Goal: Task Accomplishment & Management: Use online tool/utility

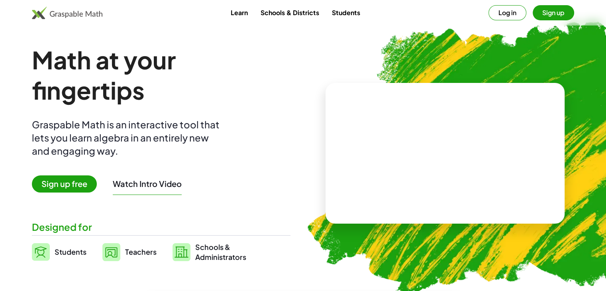
click at [74, 183] on span "Sign up free" at bounding box center [64, 183] width 65 height 17
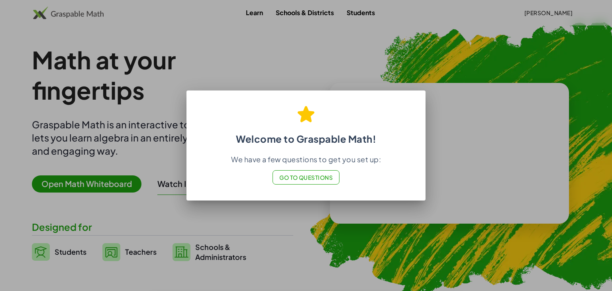
click at [293, 177] on span "Go to Questions" at bounding box center [306, 177] width 54 height 7
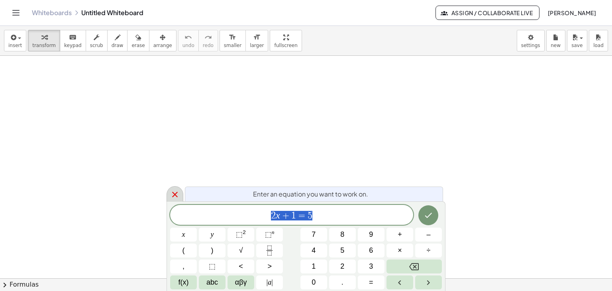
click at [173, 195] on icon at bounding box center [175, 195] width 6 height 6
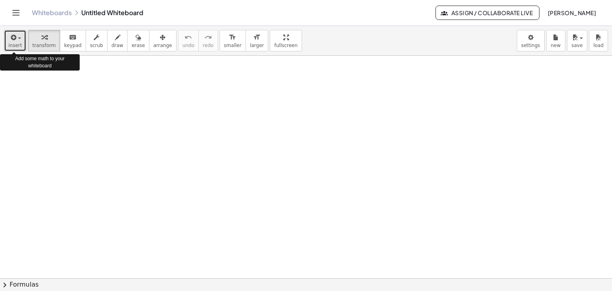
click at [18, 39] on div "button" at bounding box center [15, 37] width 14 height 10
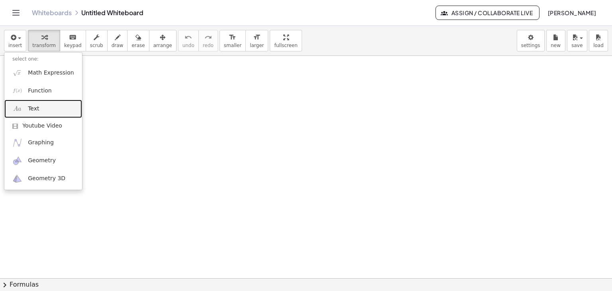
click at [38, 108] on link "Text" at bounding box center [43, 109] width 78 height 18
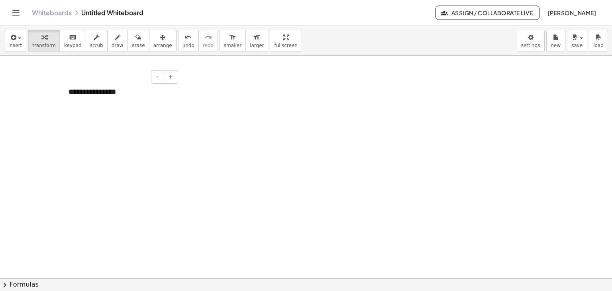
click at [117, 92] on div "**********" at bounding box center [120, 91] width 119 height 27
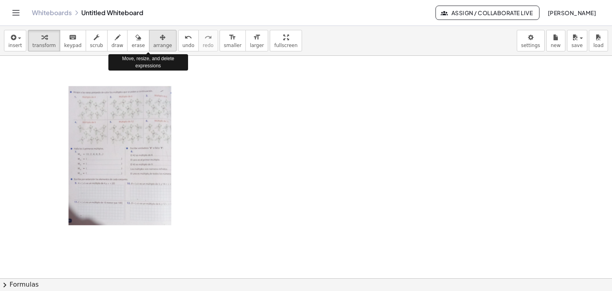
click at [160, 40] on icon "button" at bounding box center [163, 38] width 6 height 10
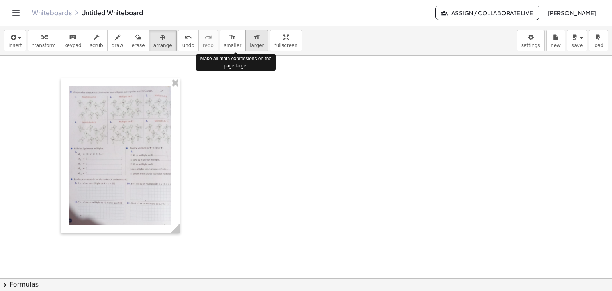
click at [250, 43] on span "larger" at bounding box center [257, 46] width 14 height 6
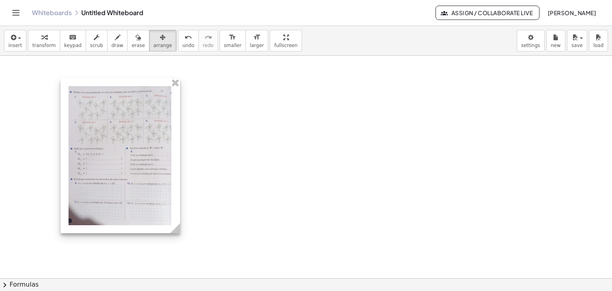
click at [156, 123] on div at bounding box center [120, 155] width 119 height 155
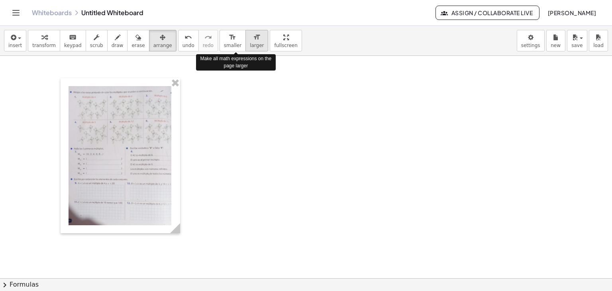
click at [250, 43] on span "larger" at bounding box center [257, 46] width 14 height 6
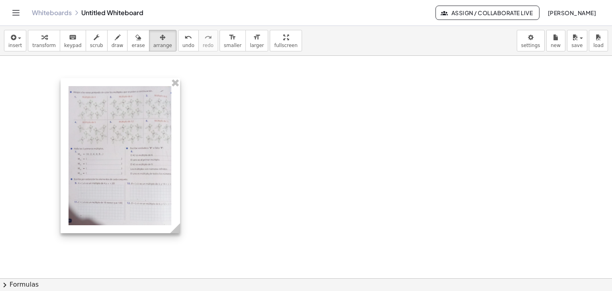
click at [161, 203] on div at bounding box center [120, 155] width 119 height 155
click at [160, 41] on icon "button" at bounding box center [163, 38] width 6 height 10
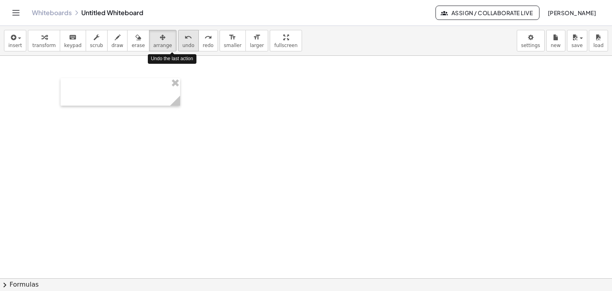
click at [184, 38] on icon "undo" at bounding box center [188, 38] width 8 height 10
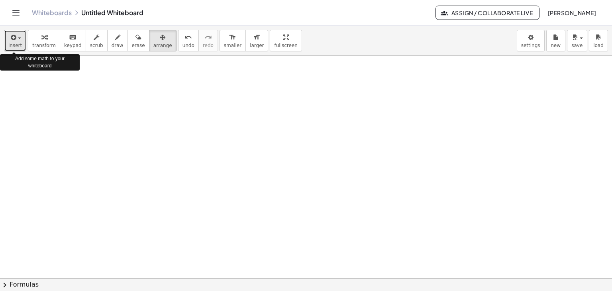
click at [18, 39] on span "button" at bounding box center [19, 38] width 3 height 2
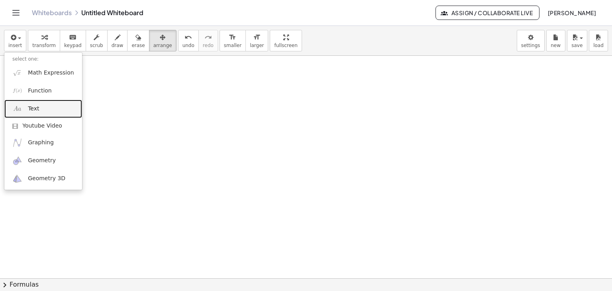
click at [37, 107] on span "Text" at bounding box center [33, 109] width 11 height 8
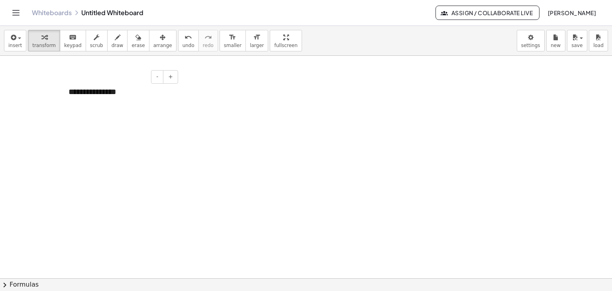
click at [115, 92] on div "**********" at bounding box center [120, 91] width 119 height 27
click at [70, 86] on div at bounding box center [120, 91] width 119 height 27
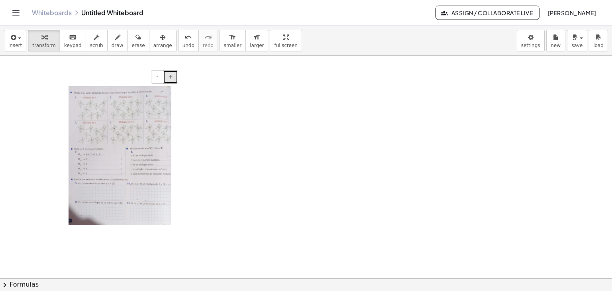
click at [169, 77] on span "+" at bounding box center [170, 76] width 5 height 6
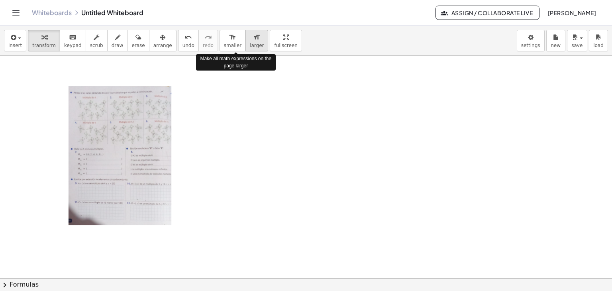
click at [250, 43] on span "larger" at bounding box center [257, 46] width 14 height 6
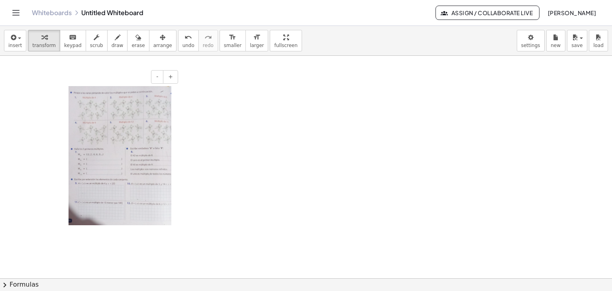
click at [150, 203] on img at bounding box center [120, 155] width 104 height 139
drag, startPoint x: 178, startPoint y: 232, endPoint x: 214, endPoint y: 254, distance: 42.1
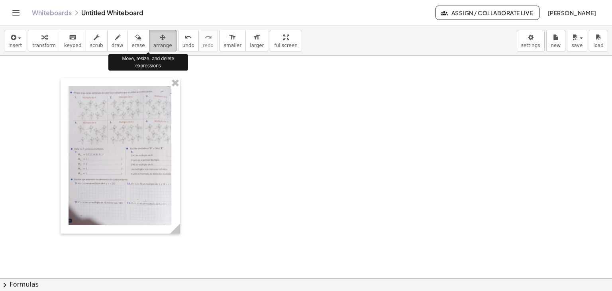
click at [153, 43] on span "arrange" at bounding box center [162, 46] width 19 height 6
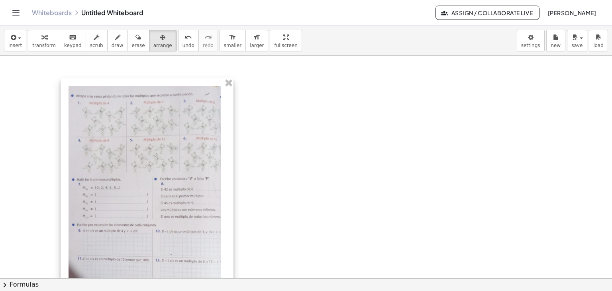
drag, startPoint x: 176, startPoint y: 232, endPoint x: 229, endPoint y: 255, distance: 58.1
click at [229, 255] on div "- +" at bounding box center [147, 189] width 173 height 223
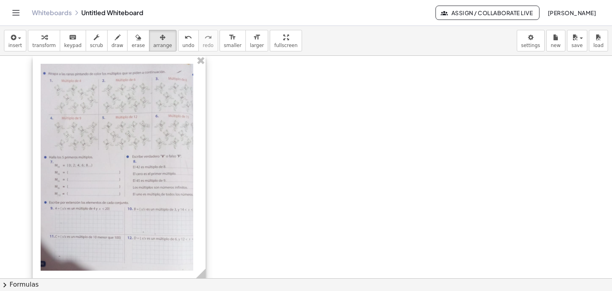
drag, startPoint x: 149, startPoint y: 190, endPoint x: 121, endPoint y: 164, distance: 37.5
click at [121, 164] on div at bounding box center [119, 167] width 173 height 223
click at [203, 276] on icon at bounding box center [201, 273] width 10 height 10
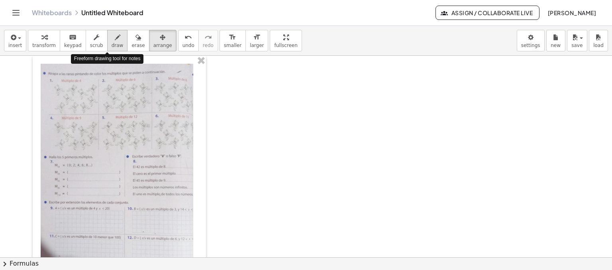
click at [111, 43] on span "draw" at bounding box center [117, 46] width 12 height 6
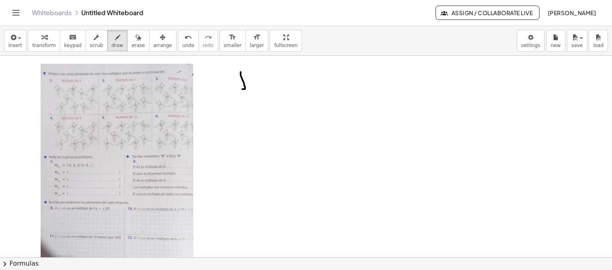
drag, startPoint x: 241, startPoint y: 72, endPoint x: 242, endPoint y: 89, distance: 17.2
drag, startPoint x: 264, startPoint y: 74, endPoint x: 266, endPoint y: 90, distance: 16.4
drag, startPoint x: 256, startPoint y: 80, endPoint x: 269, endPoint y: 80, distance: 12.7
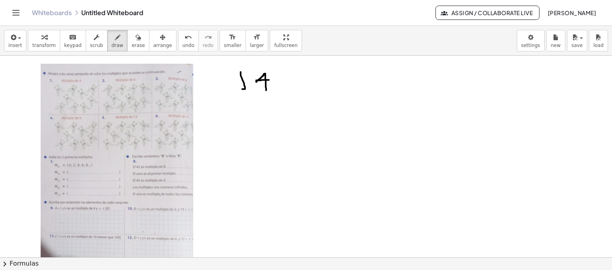
drag, startPoint x: 276, startPoint y: 79, endPoint x: 283, endPoint y: 78, distance: 7.2
drag, startPoint x: 276, startPoint y: 82, endPoint x: 285, endPoint y: 80, distance: 10.1
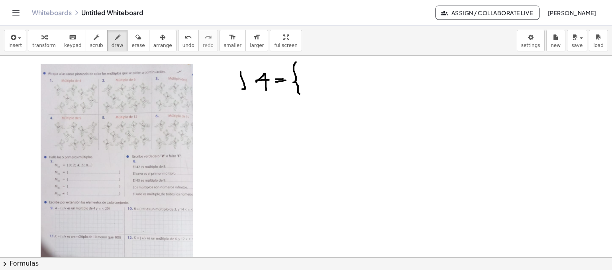
drag, startPoint x: 296, startPoint y: 62, endPoint x: 299, endPoint y: 94, distance: 32.1
drag, startPoint x: 313, startPoint y: 70, endPoint x: 318, endPoint y: 83, distance: 14.4
drag, startPoint x: 307, startPoint y: 72, endPoint x: 317, endPoint y: 71, distance: 9.2
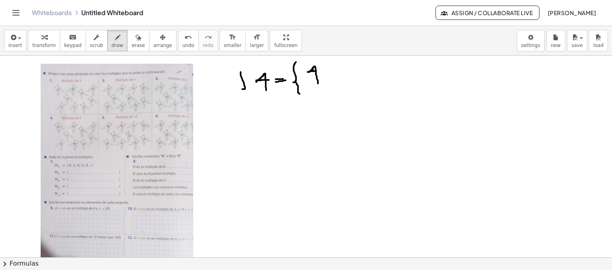
drag, startPoint x: 323, startPoint y: 70, endPoint x: 337, endPoint y: 76, distance: 14.9
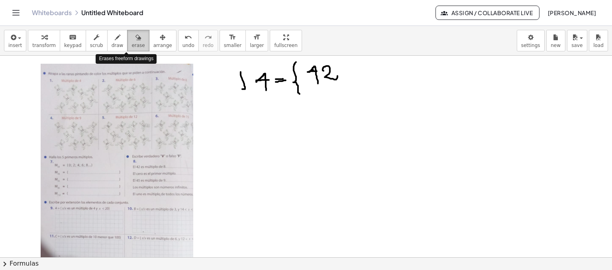
click at [135, 38] on icon "button" at bounding box center [138, 38] width 6 height 10
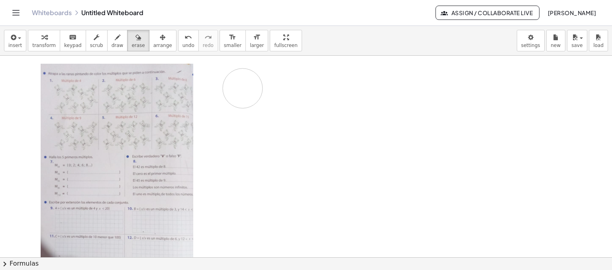
drag, startPoint x: 346, startPoint y: 75, endPoint x: 248, endPoint y: 81, distance: 98.1
click at [68, 41] on button "keyboard keypad" at bounding box center [73, 41] width 26 height 22
drag, startPoint x: 253, startPoint y: 79, endPoint x: 245, endPoint y: 74, distance: 9.1
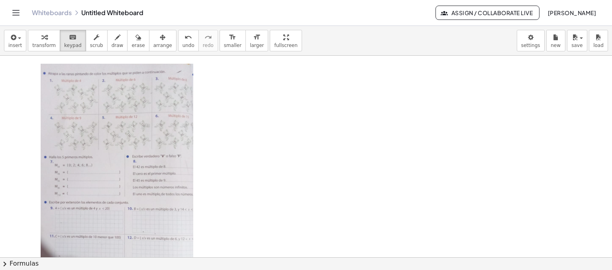
click at [69, 40] on icon "keyboard" at bounding box center [73, 38] width 8 height 10
click at [38, 43] on span "transform" at bounding box center [43, 46] width 23 height 6
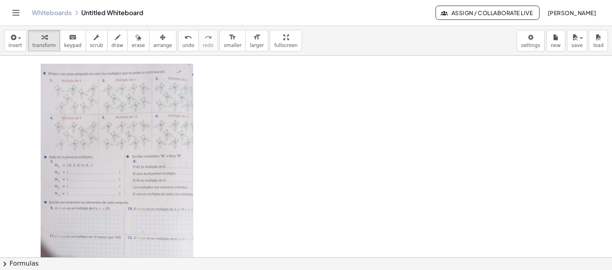
drag, startPoint x: 229, startPoint y: 78, endPoint x: 231, endPoint y: 112, distance: 34.3
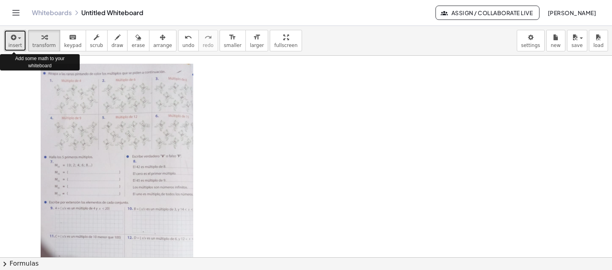
click at [18, 39] on span "button" at bounding box center [19, 38] width 3 height 2
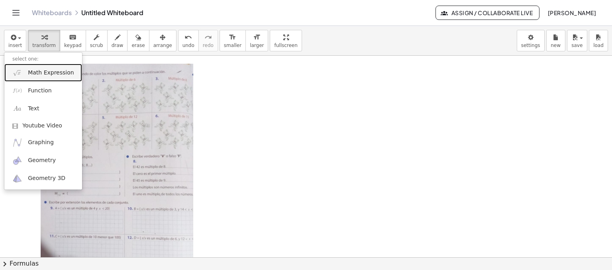
click at [38, 74] on span "Math Expression" at bounding box center [51, 73] width 46 height 8
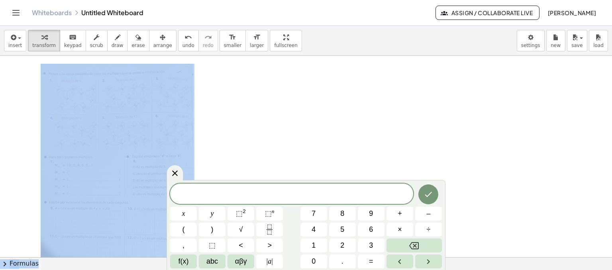
drag, startPoint x: 414, startPoint y: 196, endPoint x: 417, endPoint y: 176, distance: 20.6
click at [417, 176] on body "Graspable Math Activities Get Started Activity Bank Assigned Work Classes White…" at bounding box center [306, 135] width 612 height 270
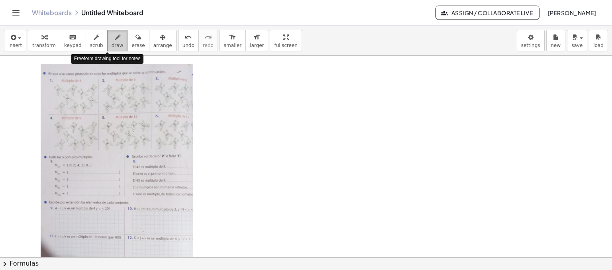
click at [111, 43] on span "draw" at bounding box center [117, 46] width 12 height 6
drag, startPoint x: 213, startPoint y: 65, endPoint x: 216, endPoint y: 81, distance: 16.5
drag, startPoint x: 207, startPoint y: 71, endPoint x: 217, endPoint y: 70, distance: 10.5
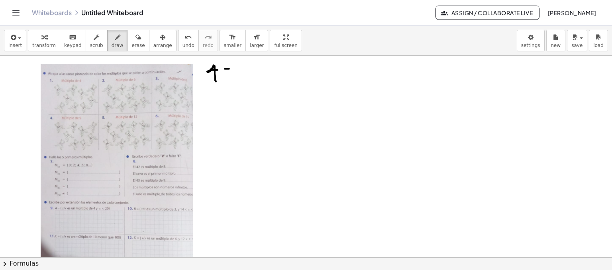
drag, startPoint x: 225, startPoint y: 68, endPoint x: 229, endPoint y: 68, distance: 4.4
drag, startPoint x: 224, startPoint y: 72, endPoint x: 228, endPoint y: 71, distance: 4.0
drag, startPoint x: 241, startPoint y: 60, endPoint x: 242, endPoint y: 82, distance: 22.3
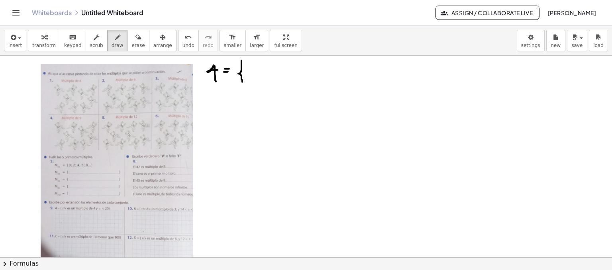
drag, startPoint x: 252, startPoint y: 64, endPoint x: 252, endPoint y: 68, distance: 4.1
drag, startPoint x: 257, startPoint y: 61, endPoint x: 261, endPoint y: 66, distance: 6.5
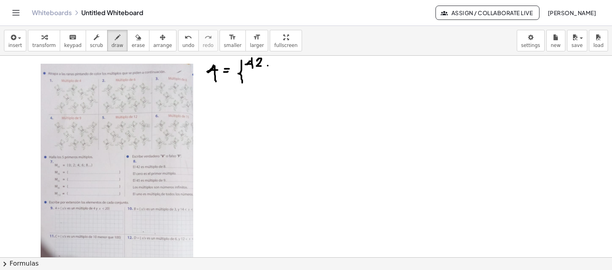
drag, startPoint x: 279, startPoint y: 60, endPoint x: 280, endPoint y: 69, distance: 9.2
drag, startPoint x: 274, startPoint y: 64, endPoint x: 283, endPoint y: 64, distance: 9.2
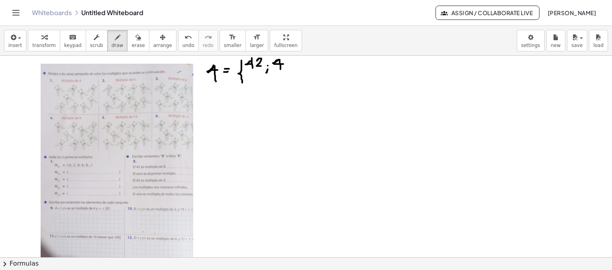
drag, startPoint x: 305, startPoint y: 66, endPoint x: 303, endPoint y: 76, distance: 9.8
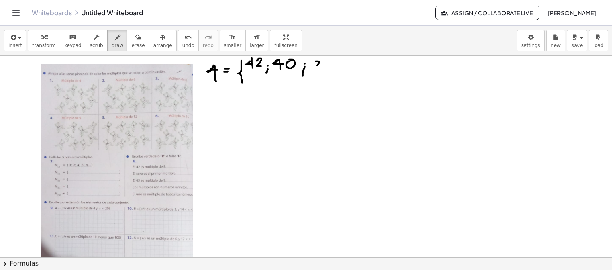
drag, startPoint x: 315, startPoint y: 61, endPoint x: 314, endPoint y: 67, distance: 6.6
drag, startPoint x: 314, startPoint y: 67, endPoint x: 320, endPoint y: 67, distance: 6.0
drag, startPoint x: 330, startPoint y: 61, endPoint x: 328, endPoint y: 67, distance: 7.0
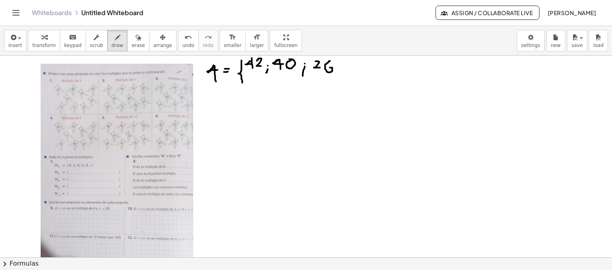
drag, startPoint x: 341, startPoint y: 68, endPoint x: 339, endPoint y: 77, distance: 8.9
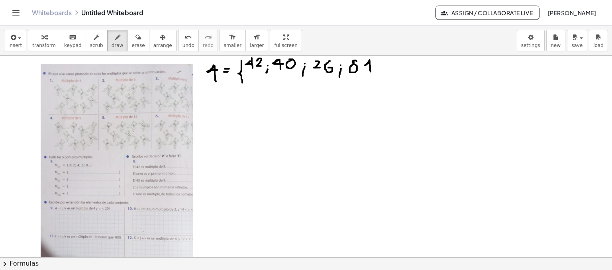
drag, startPoint x: 370, startPoint y: 60, endPoint x: 370, endPoint y: 71, distance: 11.6
drag, startPoint x: 365, startPoint y: 66, endPoint x: 374, endPoint y: 66, distance: 9.2
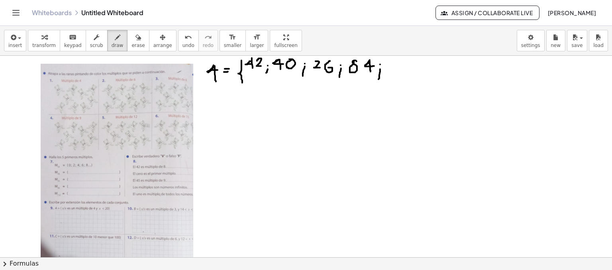
drag, startPoint x: 380, startPoint y: 69, endPoint x: 378, endPoint y: 80, distance: 10.9
drag, startPoint x: 389, startPoint y: 63, endPoint x: 391, endPoint y: 68, distance: 5.7
drag, startPoint x: 391, startPoint y: 68, endPoint x: 387, endPoint y: 71, distance: 5.1
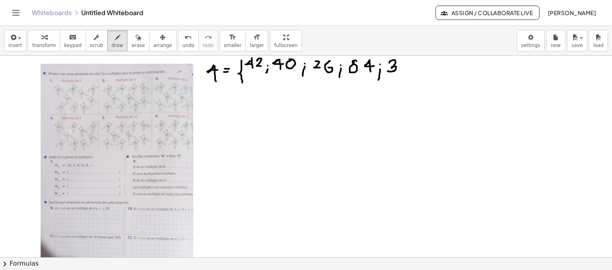
drag, startPoint x: 407, startPoint y: 61, endPoint x: 409, endPoint y: 71, distance: 10.9
drag, startPoint x: 402, startPoint y: 64, endPoint x: 410, endPoint y: 64, distance: 8.4
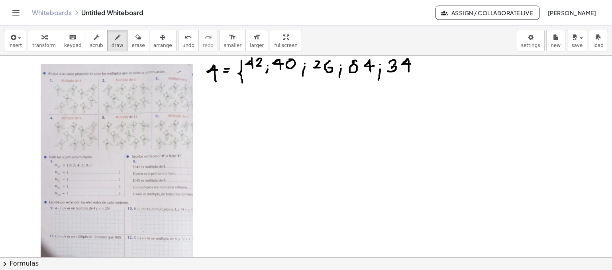
drag, startPoint x: 417, startPoint y: 72, endPoint x: 416, endPoint y: 78, distance: 5.7
drag, startPoint x: 427, startPoint y: 63, endPoint x: 435, endPoint y: 69, distance: 10.5
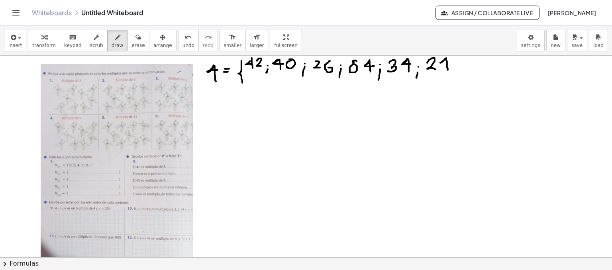
drag, startPoint x: 446, startPoint y: 58, endPoint x: 448, endPoint y: 70, distance: 12.1
drag, startPoint x: 440, startPoint y: 63, endPoint x: 452, endPoint y: 62, distance: 11.6
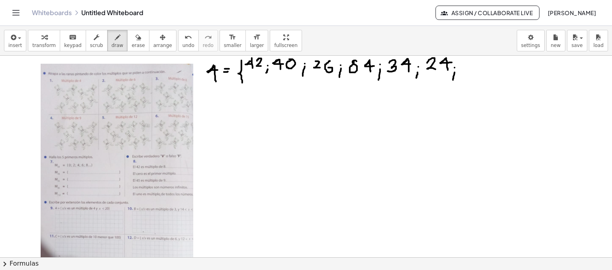
drag, startPoint x: 454, startPoint y: 72, endPoint x: 452, endPoint y: 82, distance: 9.8
drag, startPoint x: 473, startPoint y: 58, endPoint x: 471, endPoint y: 66, distance: 7.9
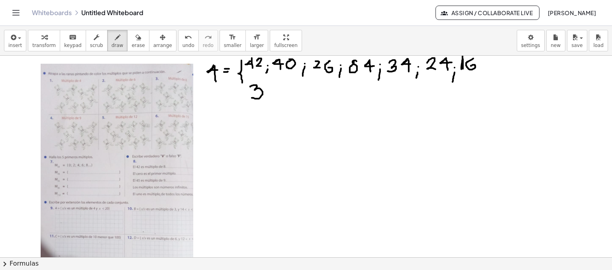
drag, startPoint x: 250, startPoint y: 86, endPoint x: 252, endPoint y: 98, distance: 11.3
drag, startPoint x: 268, startPoint y: 87, endPoint x: 278, endPoint y: 92, distance: 11.1
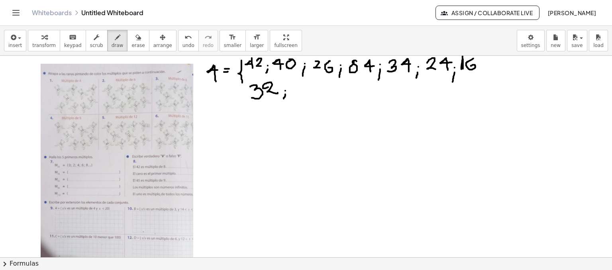
drag, startPoint x: 285, startPoint y: 94, endPoint x: 284, endPoint y: 98, distance: 4.7
drag, startPoint x: 297, startPoint y: 81, endPoint x: 295, endPoint y: 89, distance: 8.2
drag, startPoint x: 309, startPoint y: 80, endPoint x: 319, endPoint y: 88, distance: 12.2
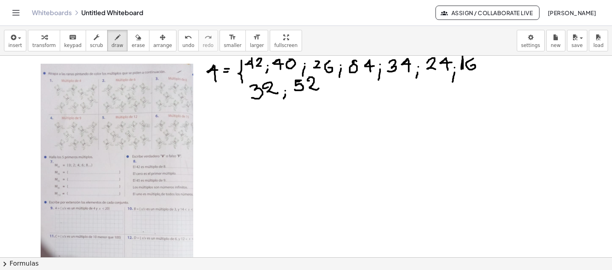
drag, startPoint x: 460, startPoint y: 74, endPoint x: 479, endPoint y: 72, distance: 18.4
drag, startPoint x: 425, startPoint y: 74, endPoint x: 450, endPoint y: 72, distance: 24.8
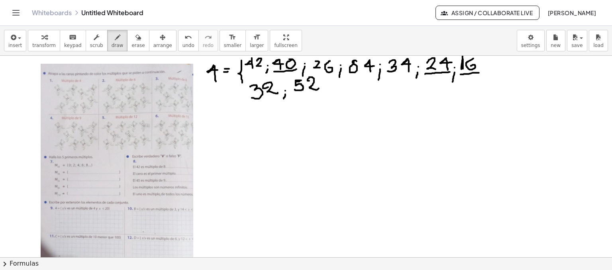
drag, startPoint x: 274, startPoint y: 71, endPoint x: 296, endPoint y: 69, distance: 22.4
drag, startPoint x: 252, startPoint y: 102, endPoint x: 277, endPoint y: 99, distance: 25.2
drag, startPoint x: 326, startPoint y: 74, endPoint x: 322, endPoint y: 77, distance: 5.2
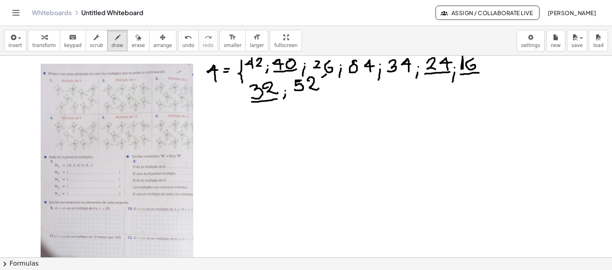
drag, startPoint x: 321, startPoint y: 72, endPoint x: 328, endPoint y: 75, distance: 8.2
drag, startPoint x: 401, startPoint y: 74, endPoint x: 397, endPoint y: 79, distance: 6.8
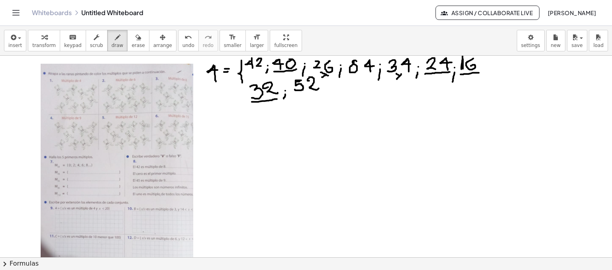
drag, startPoint x: 396, startPoint y: 73, endPoint x: 403, endPoint y: 78, distance: 7.7
drag, startPoint x: 273, startPoint y: 137, endPoint x: 276, endPoint y: 147, distance: 9.6
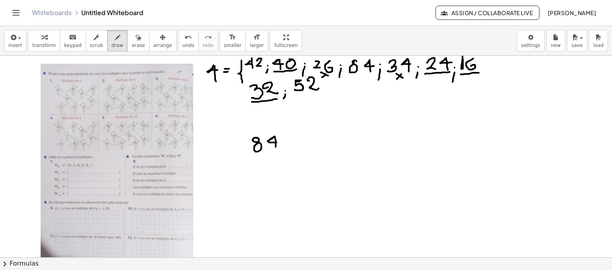
drag, startPoint x: 269, startPoint y: 142, endPoint x: 277, endPoint y: 142, distance: 8.0
drag, startPoint x: 288, startPoint y: 135, endPoint x: 317, endPoint y: 147, distance: 31.4
drag, startPoint x: 302, startPoint y: 134, endPoint x: 304, endPoint y: 147, distance: 13.0
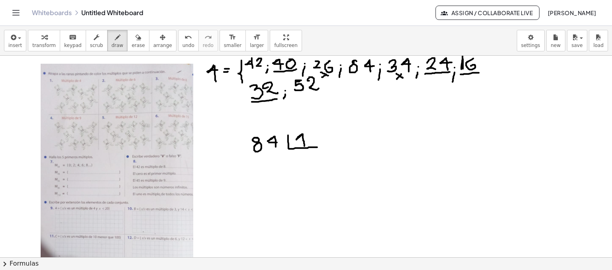
drag, startPoint x: 296, startPoint y: 139, endPoint x: 307, endPoint y: 139, distance: 11.2
drag, startPoint x: 291, startPoint y: 156, endPoint x: 300, endPoint y: 162, distance: 10.0
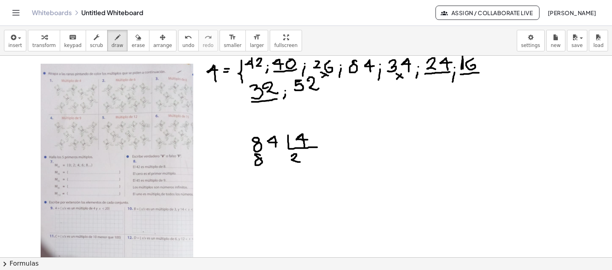
drag, startPoint x: 249, startPoint y: 168, endPoint x: 266, endPoint y: 167, distance: 16.7
drag, startPoint x: 254, startPoint y: 174, endPoint x: 261, endPoint y: 173, distance: 7.6
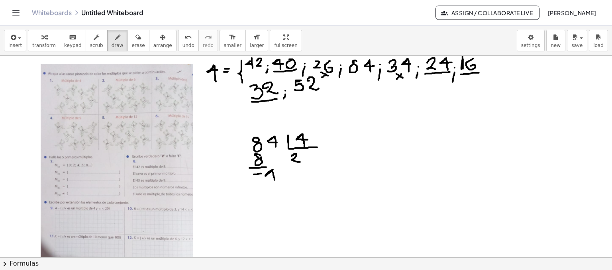
drag, startPoint x: 273, startPoint y: 169, endPoint x: 274, endPoint y: 180, distance: 11.3
drag, startPoint x: 265, startPoint y: 176, endPoint x: 274, endPoint y: 175, distance: 9.2
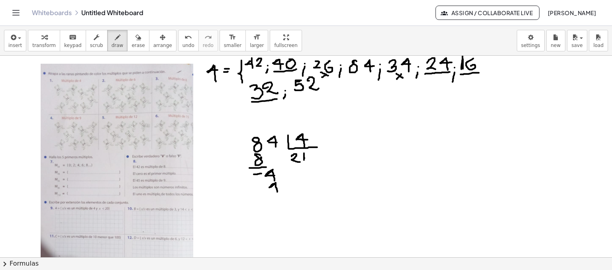
drag, startPoint x: 276, startPoint y: 184, endPoint x: 277, endPoint y: 192, distance: 8.9
drag, startPoint x: 272, startPoint y: 187, endPoint x: 279, endPoint y: 186, distance: 7.2
drag, startPoint x: 269, startPoint y: 195, endPoint x: 287, endPoint y: 193, distance: 18.4
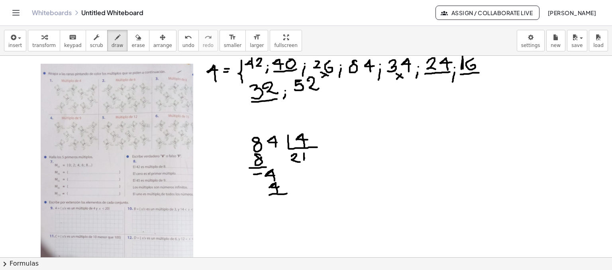
drag, startPoint x: 276, startPoint y: 199, endPoint x: 281, endPoint y: 199, distance: 5.6
drag, startPoint x: 349, startPoint y: 75, endPoint x: 373, endPoint y: 71, distance: 23.9
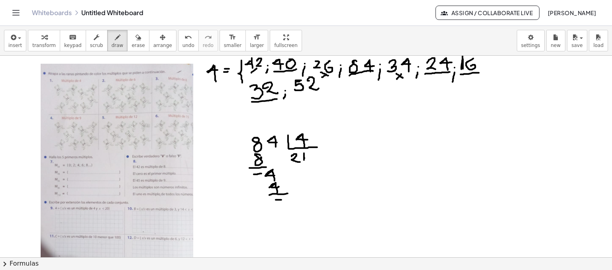
drag, startPoint x: 256, startPoint y: 68, endPoint x: 251, endPoint y: 73, distance: 7.3
drag, startPoint x: 251, startPoint y: 69, endPoint x: 256, endPoint y: 72, distance: 5.7
drag, startPoint x: 350, startPoint y: 134, endPoint x: 342, endPoint y: 147, distance: 15.4
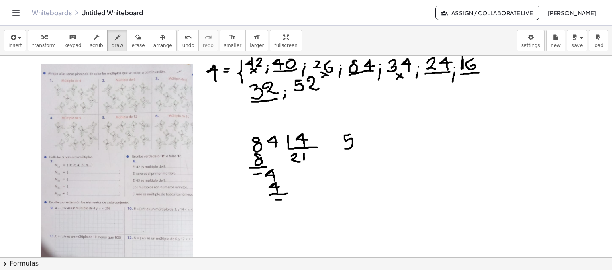
drag, startPoint x: 358, startPoint y: 139, endPoint x: 366, endPoint y: 144, distance: 10.2
drag, startPoint x: 377, startPoint y: 129, endPoint x: 404, endPoint y: 141, distance: 29.1
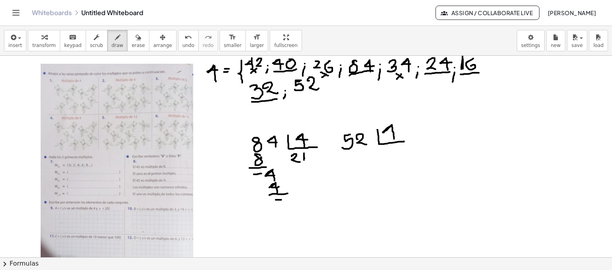
drag, startPoint x: 391, startPoint y: 125, endPoint x: 394, endPoint y: 139, distance: 14.5
drag, startPoint x: 384, startPoint y: 133, endPoint x: 399, endPoint y: 131, distance: 14.8
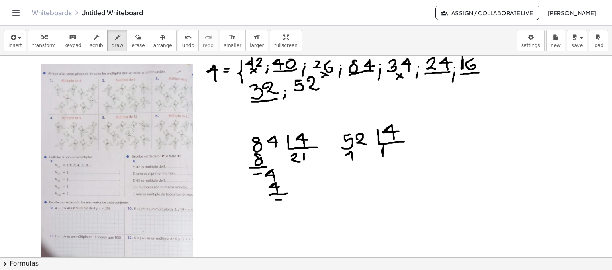
drag, startPoint x: 349, startPoint y: 153, endPoint x: 352, endPoint y: 160, distance: 7.1
drag, startPoint x: 346, startPoint y: 156, endPoint x: 356, endPoint y: 156, distance: 10.0
drag, startPoint x: 344, startPoint y: 163, endPoint x: 362, endPoint y: 163, distance: 17.5
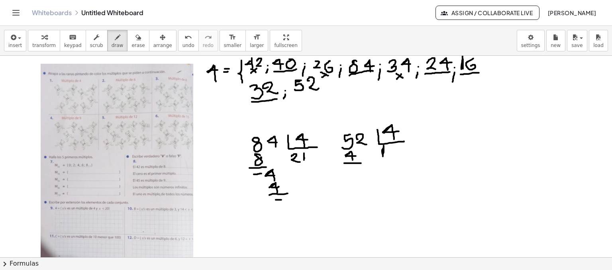
drag, startPoint x: 352, startPoint y: 170, endPoint x: 357, endPoint y: 178, distance: 9.2
drag, startPoint x: 361, startPoint y: 167, endPoint x: 368, endPoint y: 176, distance: 11.9
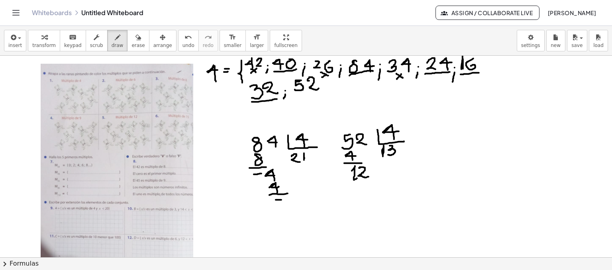
drag, startPoint x: 389, startPoint y: 145, endPoint x: 388, endPoint y: 153, distance: 8.1
drag, startPoint x: 356, startPoint y: 183, endPoint x: 355, endPoint y: 190, distance: 7.2
drag, startPoint x: 361, startPoint y: 184, endPoint x: 372, endPoint y: 190, distance: 12.8
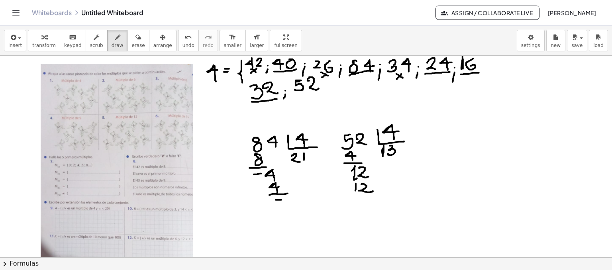
drag, startPoint x: 348, startPoint y: 195, endPoint x: 378, endPoint y: 194, distance: 29.9
drag, startPoint x: 352, startPoint y: 198, endPoint x: 356, endPoint y: 198, distance: 4.4
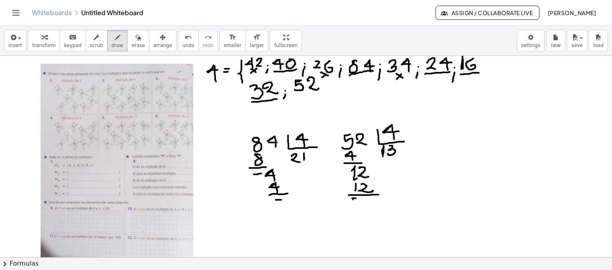
drag, startPoint x: 363, startPoint y: 199, endPoint x: 370, endPoint y: 199, distance: 6.8
drag, startPoint x: 297, startPoint y: 92, endPoint x: 320, endPoint y: 94, distance: 23.7
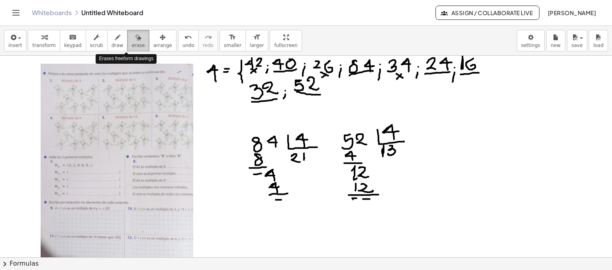
click at [135, 41] on icon "button" at bounding box center [138, 38] width 6 height 10
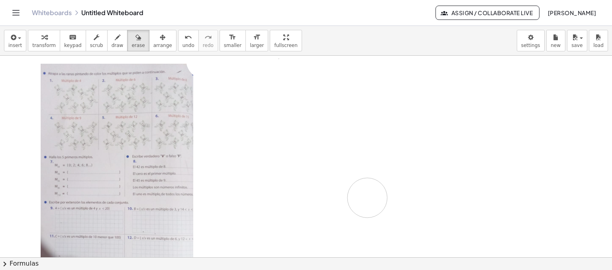
drag, startPoint x: 206, startPoint y: 59, endPoint x: 367, endPoint y: 197, distance: 212.4
click at [115, 41] on icon "button" at bounding box center [118, 38] width 6 height 10
drag, startPoint x: 215, startPoint y: 62, endPoint x: 215, endPoint y: 71, distance: 9.6
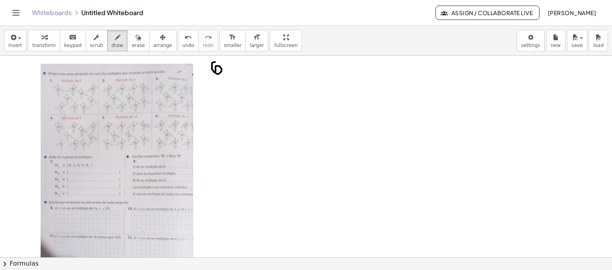
drag, startPoint x: 229, startPoint y: 64, endPoint x: 235, endPoint y: 64, distance: 6.0
drag, startPoint x: 231, startPoint y: 67, endPoint x: 239, endPoint y: 67, distance: 8.4
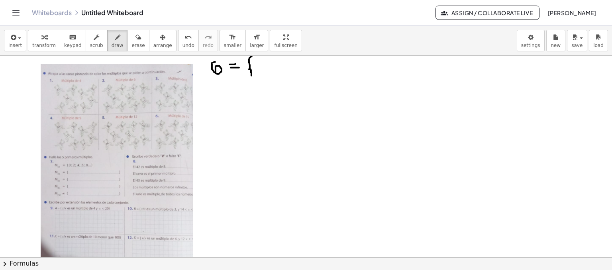
drag, startPoint x: 252, startPoint y: 56, endPoint x: 251, endPoint y: 76, distance: 20.7
click at [135, 39] on icon "button" at bounding box center [138, 38] width 6 height 10
drag, startPoint x: 252, startPoint y: 67, endPoint x: 224, endPoint y: 68, distance: 27.9
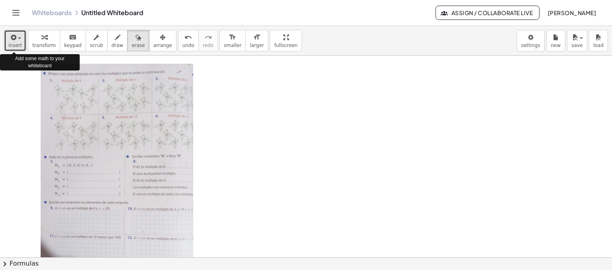
click at [18, 41] on div "button" at bounding box center [15, 37] width 14 height 10
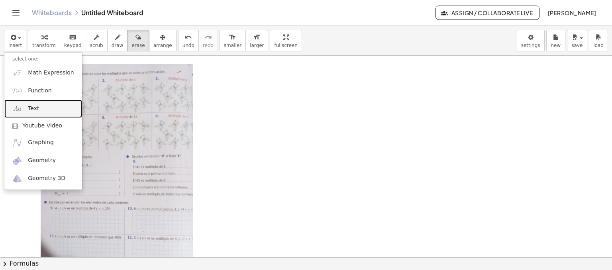
click at [33, 110] on span "Text" at bounding box center [33, 109] width 11 height 8
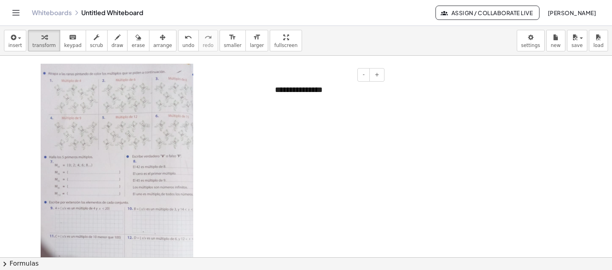
click at [322, 90] on div "**********" at bounding box center [326, 89] width 119 height 27
drag, startPoint x: 387, startPoint y: 98, endPoint x: 398, endPoint y: 93, distance: 12.5
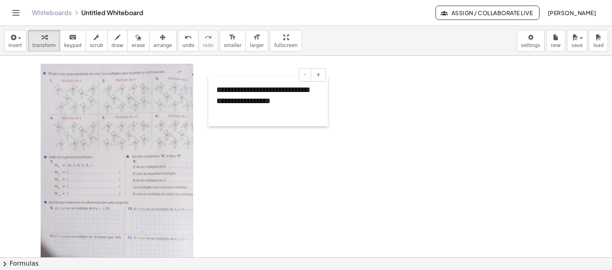
drag, startPoint x: 267, startPoint y: 101, endPoint x: 208, endPoint y: 100, distance: 58.5
click at [208, 100] on div at bounding box center [212, 101] width 8 height 50
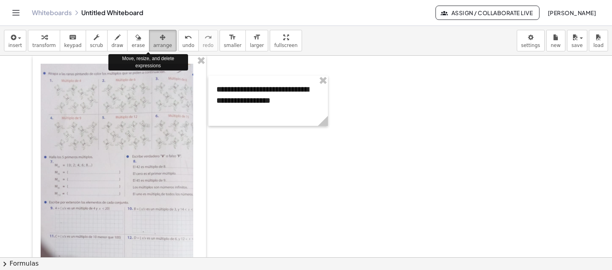
click at [160, 40] on icon "button" at bounding box center [163, 38] width 6 height 10
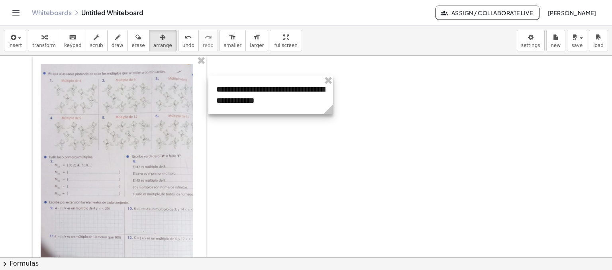
drag, startPoint x: 327, startPoint y: 123, endPoint x: 332, endPoint y: 123, distance: 5.2
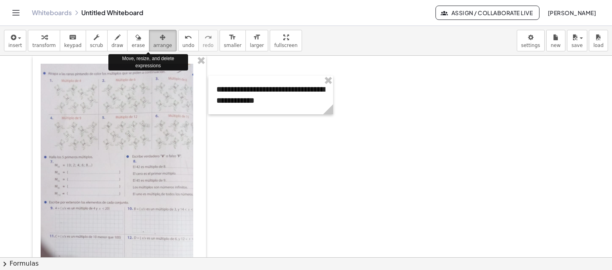
click at [160, 41] on icon "button" at bounding box center [163, 38] width 6 height 10
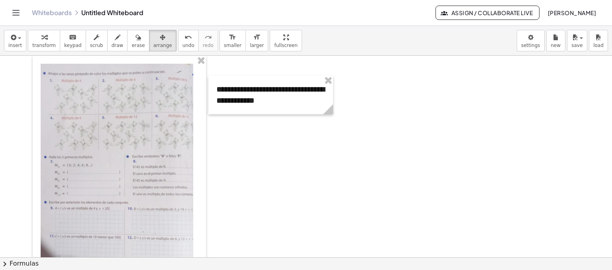
click at [115, 39] on icon "button" at bounding box center [118, 38] width 6 height 10
drag, startPoint x: 223, startPoint y: 106, endPoint x: 263, endPoint y: 72, distance: 52.1
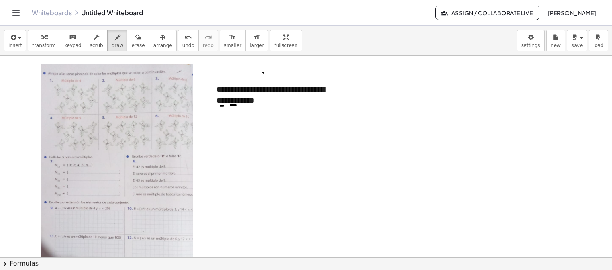
drag, startPoint x: 231, startPoint y: 105, endPoint x: 236, endPoint y: 105, distance: 5.2
drag, startPoint x: 241, startPoint y: 105, endPoint x: 245, endPoint y: 105, distance: 4.4
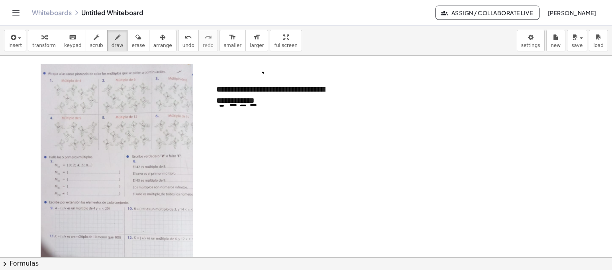
drag, startPoint x: 251, startPoint y: 105, endPoint x: 256, endPoint y: 105, distance: 4.8
drag, startPoint x: 282, startPoint y: 105, endPoint x: 287, endPoint y: 104, distance: 4.4
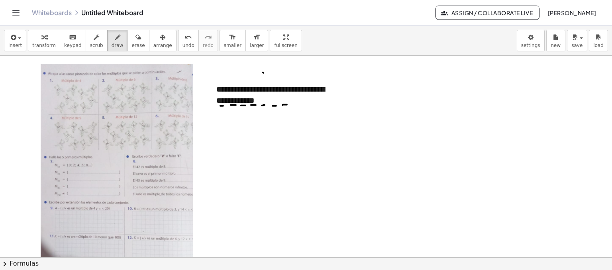
drag, startPoint x: 313, startPoint y: 105, endPoint x: 318, endPoint y: 105, distance: 5.2
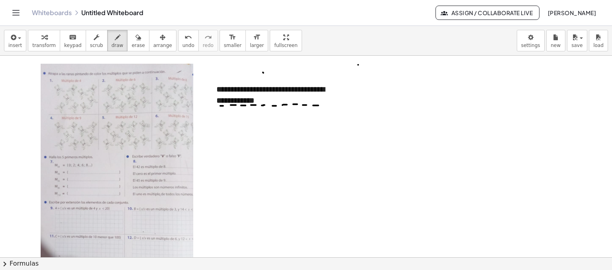
drag, startPoint x: 356, startPoint y: 67, endPoint x: 362, endPoint y: 67, distance: 6.4
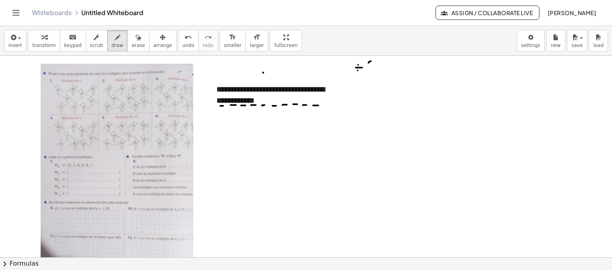
drag, startPoint x: 371, startPoint y: 61, endPoint x: 368, endPoint y: 66, distance: 5.9
drag, startPoint x: 368, startPoint y: 66, endPoint x: 374, endPoint y: 66, distance: 6.4
click at [135, 37] on icon "button" at bounding box center [138, 38] width 6 height 10
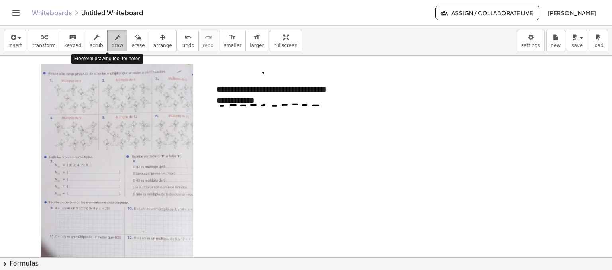
click at [115, 41] on icon "button" at bounding box center [118, 38] width 6 height 10
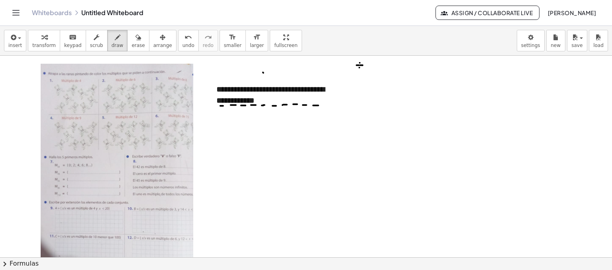
drag, startPoint x: 370, startPoint y: 61, endPoint x: 377, endPoint y: 68, distance: 10.5
drag, startPoint x: 385, startPoint y: 66, endPoint x: 391, endPoint y: 77, distance: 12.3
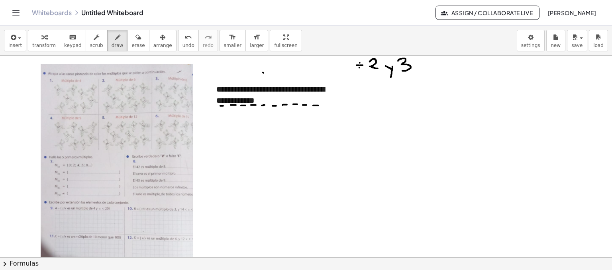
drag, startPoint x: 398, startPoint y: 61, endPoint x: 401, endPoint y: 70, distance: 10.3
drag, startPoint x: 233, startPoint y: 108, endPoint x: 231, endPoint y: 112, distance: 4.5
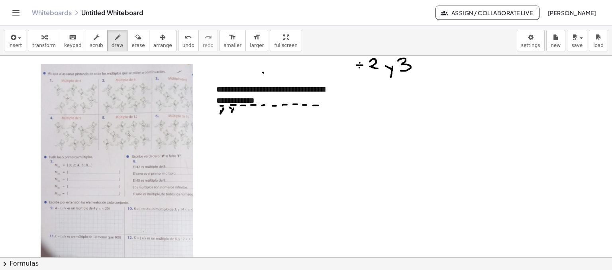
drag, startPoint x: 229, startPoint y: 107, endPoint x: 235, endPoint y: 110, distance: 6.1
drag, startPoint x: 244, startPoint y: 108, endPoint x: 241, endPoint y: 112, distance: 5.4
drag, startPoint x: 240, startPoint y: 108, endPoint x: 243, endPoint y: 111, distance: 4.8
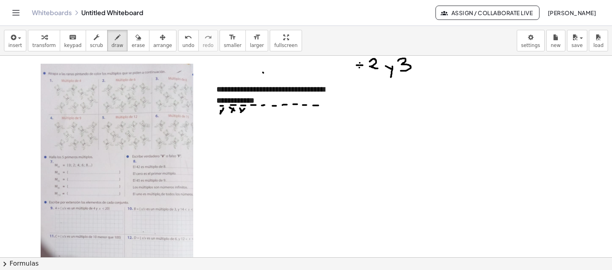
drag, startPoint x: 264, startPoint y: 109, endPoint x: 261, endPoint y: 113, distance: 4.6
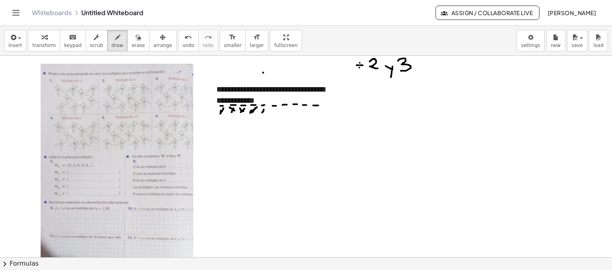
drag, startPoint x: 260, startPoint y: 109, endPoint x: 264, endPoint y: 114, distance: 7.3
drag, startPoint x: 274, startPoint y: 110, endPoint x: 277, endPoint y: 108, distance: 4.5
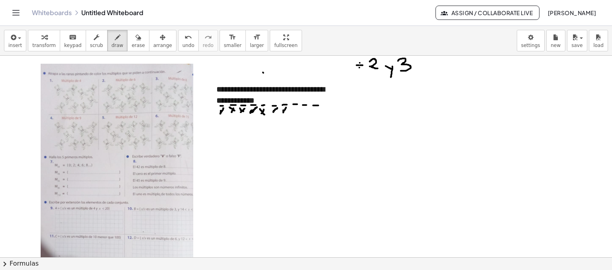
drag, startPoint x: 318, startPoint y: 108, endPoint x: 314, endPoint y: 114, distance: 6.6
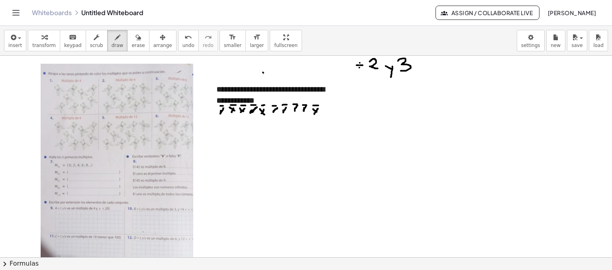
drag, startPoint x: 313, startPoint y: 109, endPoint x: 319, endPoint y: 112, distance: 6.6
click at [18, 39] on div "button" at bounding box center [15, 37] width 14 height 10
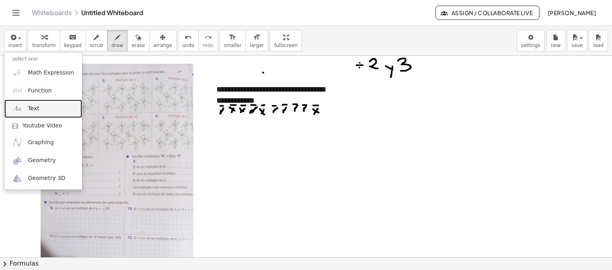
click at [36, 107] on span "Text" at bounding box center [33, 109] width 11 height 8
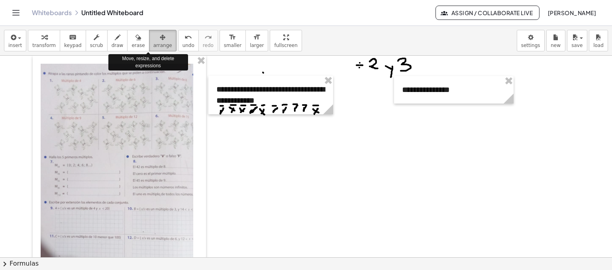
click at [153, 37] on div "button" at bounding box center [162, 37] width 19 height 10
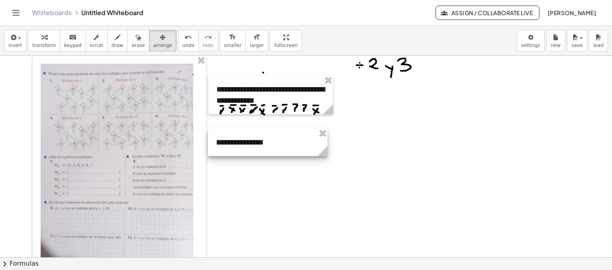
drag, startPoint x: 416, startPoint y: 82, endPoint x: 230, endPoint y: 134, distance: 193.2
click at [230, 134] on div at bounding box center [267, 142] width 119 height 27
click at [115, 39] on icon "button" at bounding box center [118, 38] width 6 height 10
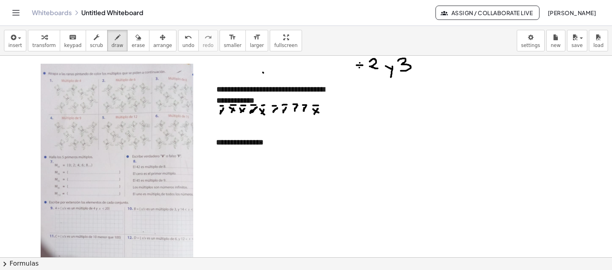
click at [65, 44] on span "keypad" at bounding box center [73, 46] width 18 height 6
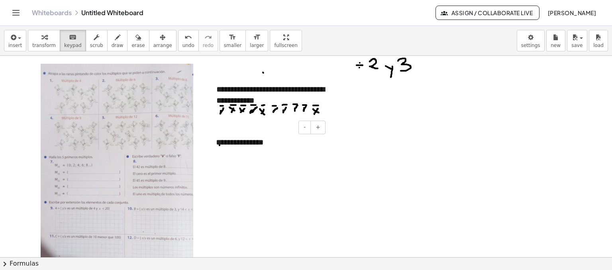
click at [248, 144] on div "**********" at bounding box center [267, 142] width 119 height 27
click at [264, 144] on div "**********" at bounding box center [267, 142] width 119 height 27
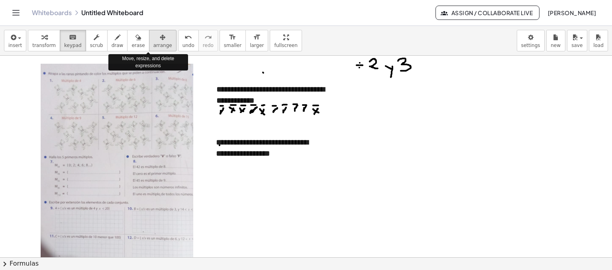
click at [160, 39] on icon "button" at bounding box center [163, 38] width 6 height 10
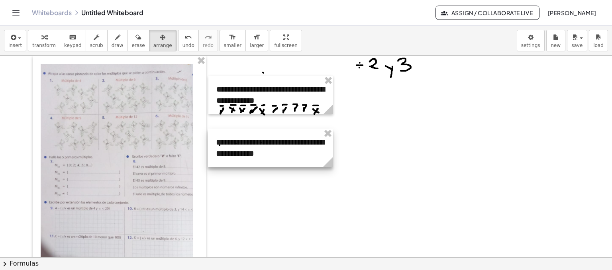
drag, startPoint x: 327, startPoint y: 175, endPoint x: 332, endPoint y: 176, distance: 5.2
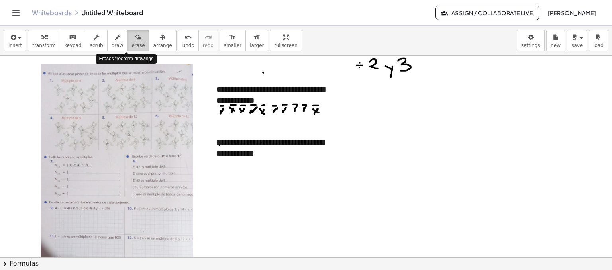
click at [135, 40] on icon "button" at bounding box center [138, 38] width 6 height 10
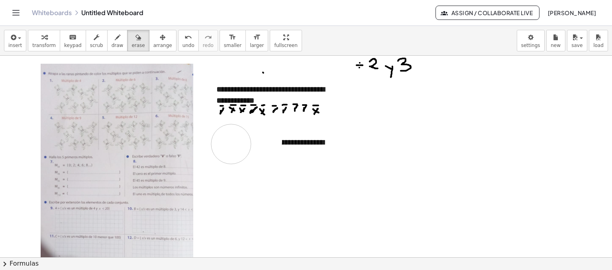
drag, startPoint x: 262, startPoint y: 141, endPoint x: 231, endPoint y: 144, distance: 31.2
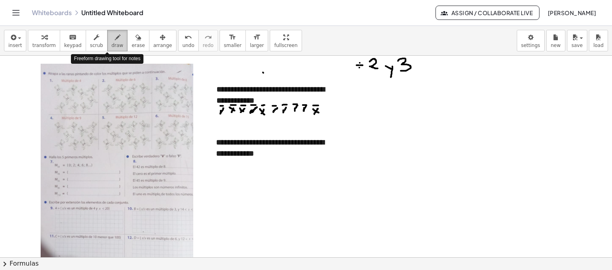
click at [111, 43] on span "draw" at bounding box center [117, 46] width 12 height 6
drag, startPoint x: 283, startPoint y: 147, endPoint x: 289, endPoint y: 137, distance: 11.3
drag, startPoint x: 301, startPoint y: 158, endPoint x: 309, endPoint y: 157, distance: 8.8
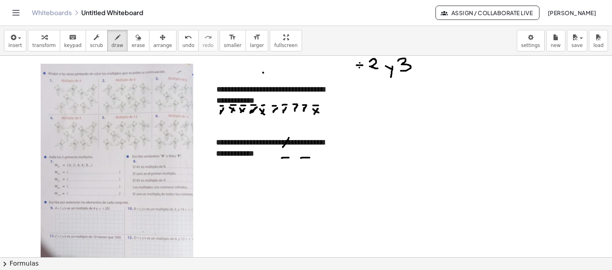
drag, startPoint x: 282, startPoint y: 158, endPoint x: 289, endPoint y: 157, distance: 7.2
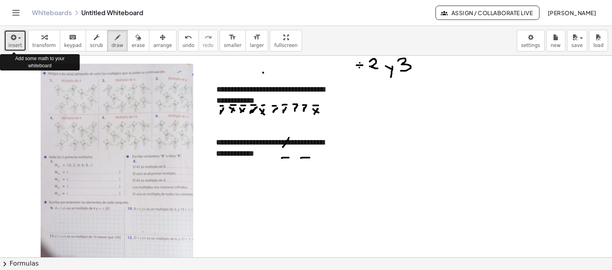
click at [20, 39] on span "button" at bounding box center [19, 38] width 3 height 2
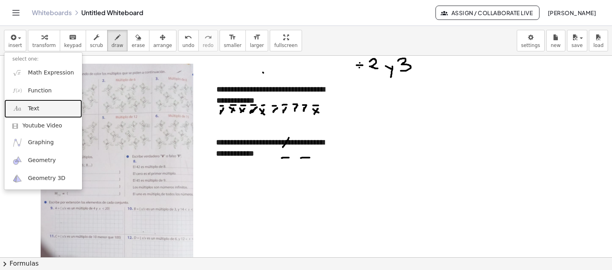
click at [36, 113] on link "Text" at bounding box center [43, 109] width 78 height 18
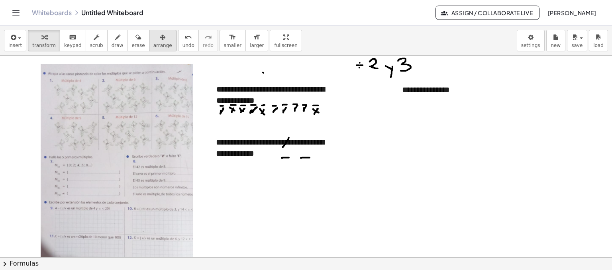
click at [153, 43] on span "arrange" at bounding box center [162, 46] width 19 height 6
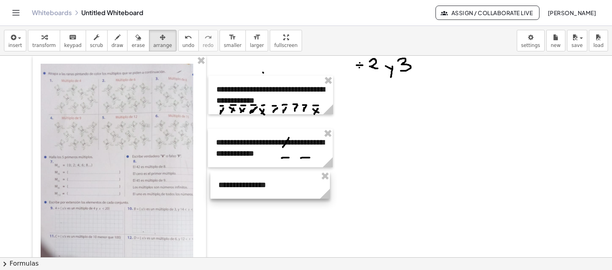
drag, startPoint x: 406, startPoint y: 86, endPoint x: 223, endPoint y: 181, distance: 206.8
click at [223, 181] on div at bounding box center [269, 184] width 119 height 27
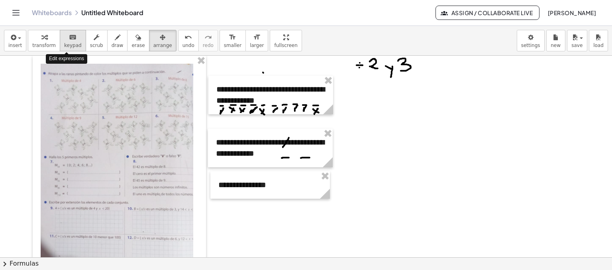
click at [65, 41] on button "keyboard keypad" at bounding box center [73, 41] width 26 height 22
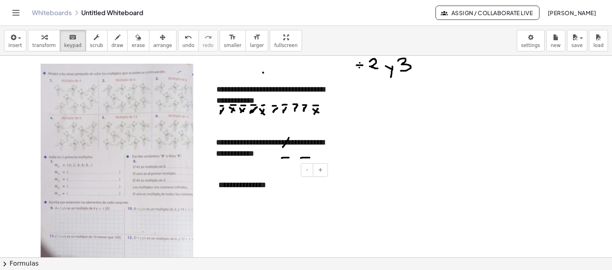
click at [264, 186] on div "**********" at bounding box center [269, 184] width 119 height 27
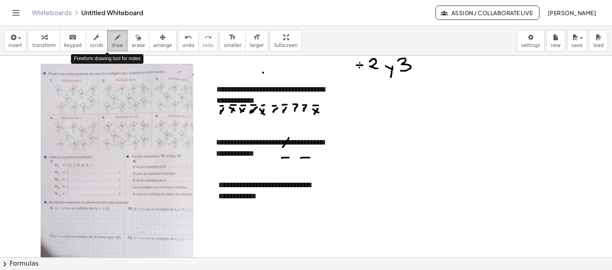
click at [115, 37] on icon "button" at bounding box center [118, 38] width 6 height 10
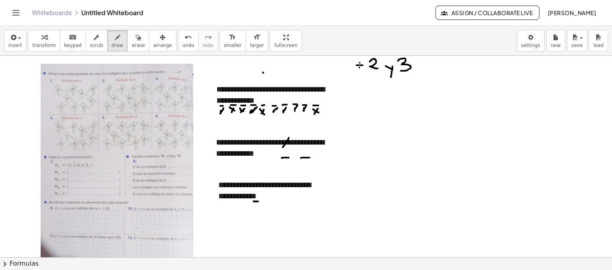
drag, startPoint x: 304, startPoint y: 200, endPoint x: 311, endPoint y: 201, distance: 7.3
drag, startPoint x: 283, startPoint y: 199, endPoint x: 291, endPoint y: 200, distance: 7.6
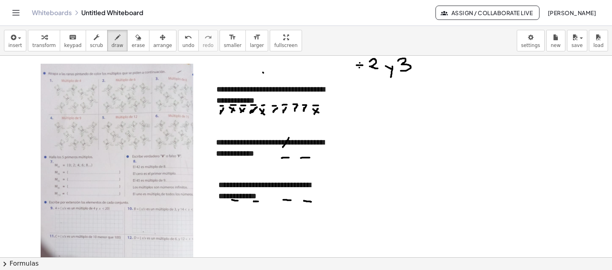
drag, startPoint x: 232, startPoint y: 199, endPoint x: 238, endPoint y: 200, distance: 6.4
drag, startPoint x: 263, startPoint y: 200, endPoint x: 270, endPoint y: 200, distance: 7.2
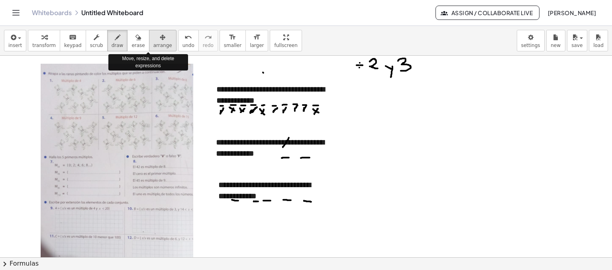
click at [160, 40] on icon "button" at bounding box center [163, 38] width 6 height 10
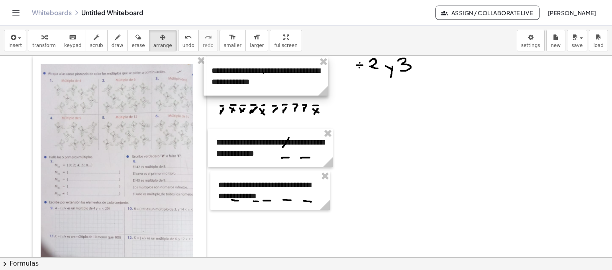
drag, startPoint x: 277, startPoint y: 91, endPoint x: 272, endPoint y: 72, distance: 19.3
click at [272, 72] on div at bounding box center [265, 76] width 125 height 39
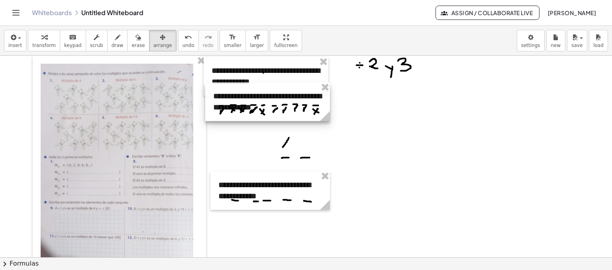
drag, startPoint x: 261, startPoint y: 149, endPoint x: 258, endPoint y: 102, distance: 46.3
click at [258, 102] on div at bounding box center [267, 101] width 125 height 39
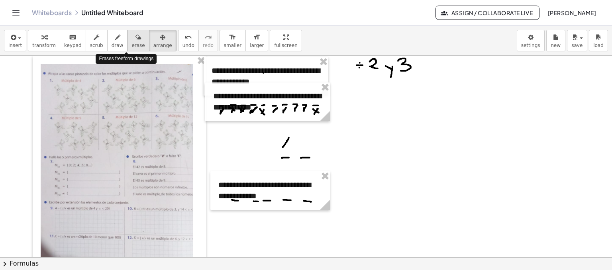
click at [135, 38] on icon "button" at bounding box center [138, 38] width 6 height 10
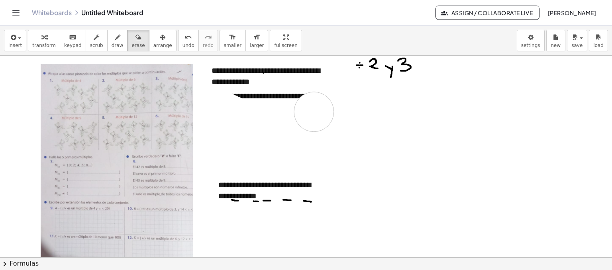
drag, startPoint x: 221, startPoint y: 110, endPoint x: 314, endPoint y: 111, distance: 93.2
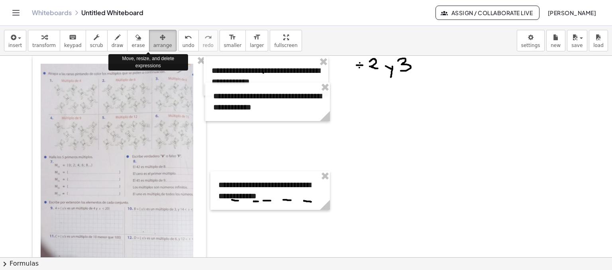
click at [160, 40] on icon "button" at bounding box center [163, 38] width 6 height 10
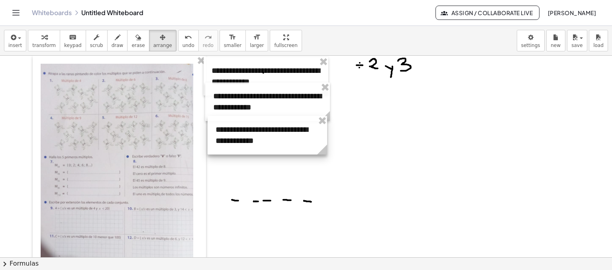
drag, startPoint x: 282, startPoint y: 183, endPoint x: 280, endPoint y: 127, distance: 55.4
click at [280, 127] on div at bounding box center [266, 135] width 119 height 39
click at [135, 40] on icon "button" at bounding box center [138, 38] width 6 height 10
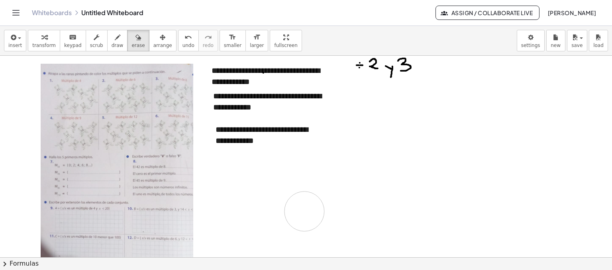
drag, startPoint x: 231, startPoint y: 200, endPoint x: 310, endPoint y: 209, distance: 79.4
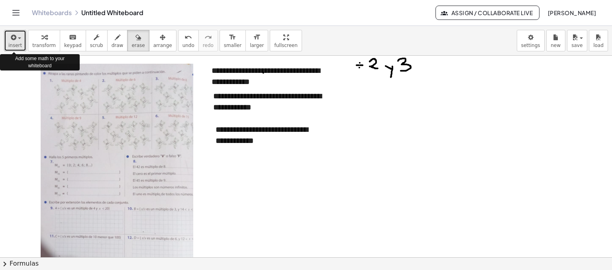
click at [19, 40] on div "button" at bounding box center [15, 37] width 14 height 10
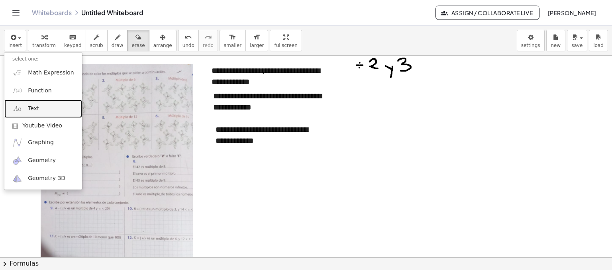
click at [41, 111] on link "Text" at bounding box center [43, 109] width 78 height 18
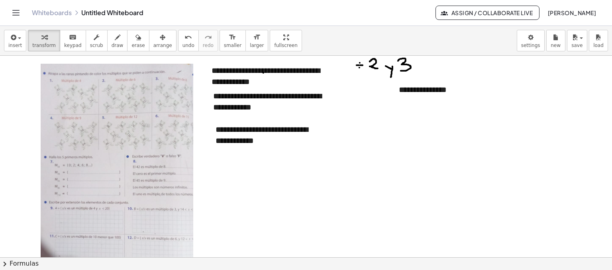
click at [160, 38] on icon "button" at bounding box center [163, 38] width 6 height 10
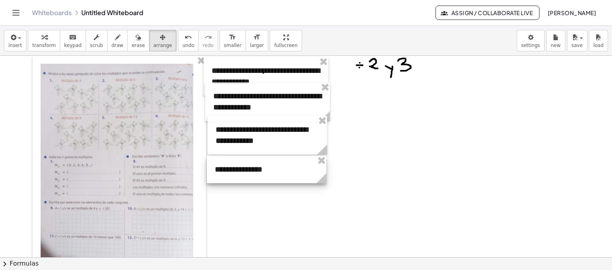
drag, startPoint x: 423, startPoint y: 86, endPoint x: 239, endPoint y: 166, distance: 200.5
click at [239, 166] on div at bounding box center [266, 169] width 119 height 27
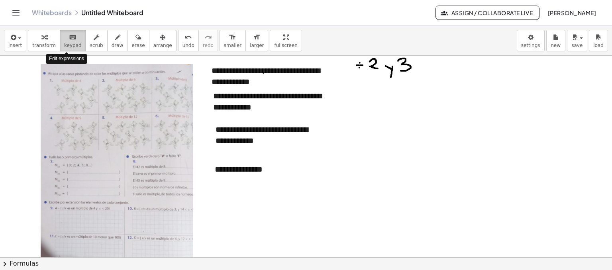
click at [70, 38] on div "keyboard" at bounding box center [73, 37] width 18 height 10
click at [315, 107] on div "**********" at bounding box center [267, 101] width 125 height 39
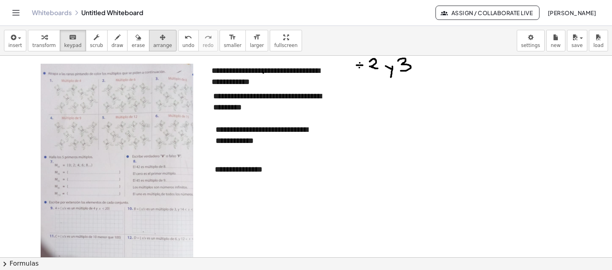
click at [160, 40] on icon "button" at bounding box center [163, 38] width 6 height 10
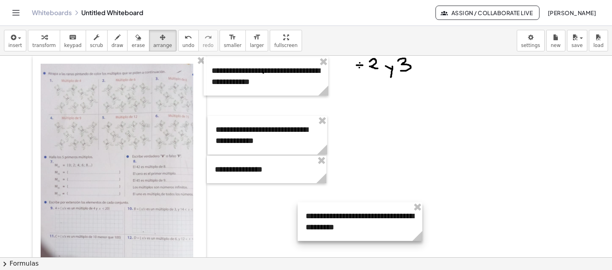
drag, startPoint x: 250, startPoint y: 107, endPoint x: 342, endPoint y: 227, distance: 151.3
click at [342, 227] on div at bounding box center [359, 221] width 125 height 39
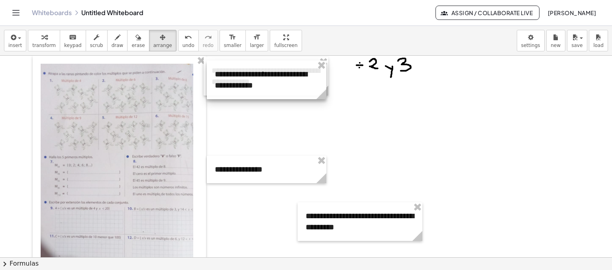
drag, startPoint x: 262, startPoint y: 139, endPoint x: 261, endPoint y: 84, distance: 55.4
click at [261, 84] on div at bounding box center [266, 80] width 119 height 39
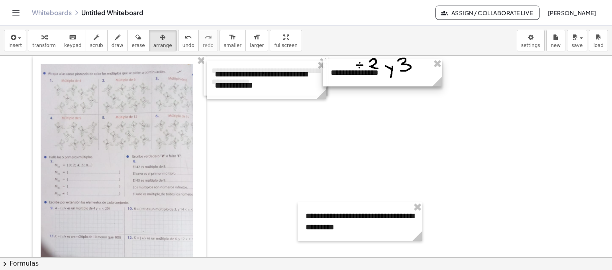
drag, startPoint x: 268, startPoint y: 175, endPoint x: 384, endPoint y: 78, distance: 151.0
click at [384, 78] on div at bounding box center [382, 72] width 119 height 27
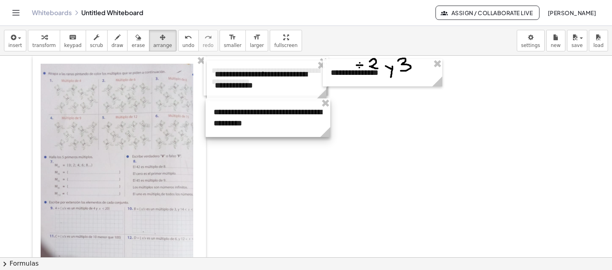
drag, startPoint x: 372, startPoint y: 212, endPoint x: 280, endPoint y: 108, distance: 138.8
click at [280, 108] on div at bounding box center [267, 117] width 125 height 39
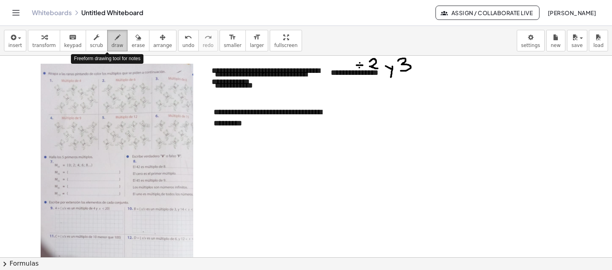
click at [115, 39] on icon "button" at bounding box center [118, 38] width 6 height 10
drag, startPoint x: 257, startPoint y: 128, endPoint x: 264, endPoint y: 128, distance: 6.8
drag, startPoint x: 217, startPoint y: 128, endPoint x: 225, endPoint y: 128, distance: 7.2
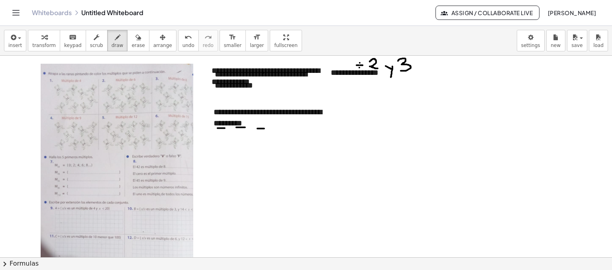
drag, startPoint x: 236, startPoint y: 127, endPoint x: 245, endPoint y: 127, distance: 8.8
drag, startPoint x: 248, startPoint y: 127, endPoint x: 254, endPoint y: 127, distance: 6.0
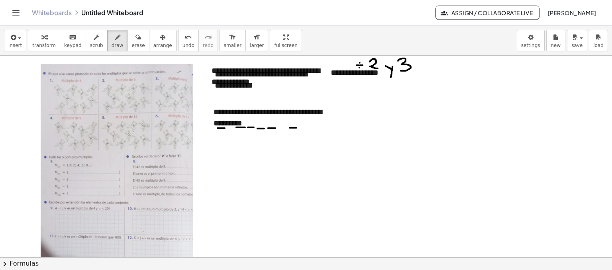
drag, startPoint x: 289, startPoint y: 127, endPoint x: 296, endPoint y: 127, distance: 6.8
drag, startPoint x: 300, startPoint y: 127, endPoint x: 306, endPoint y: 127, distance: 6.0
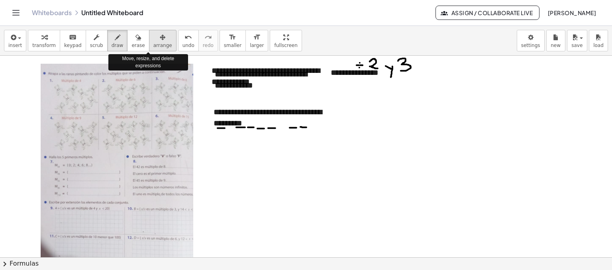
click at [160, 41] on icon "button" at bounding box center [163, 38] width 6 height 10
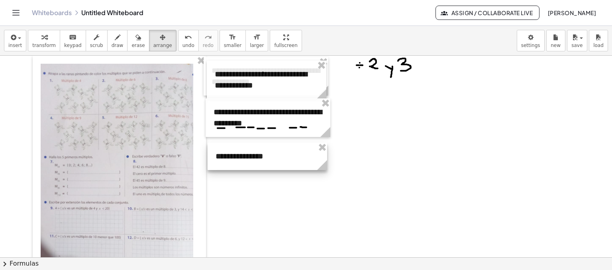
drag, startPoint x: 346, startPoint y: 74, endPoint x: 231, endPoint y: 157, distance: 141.5
click at [231, 157] on div at bounding box center [266, 156] width 119 height 27
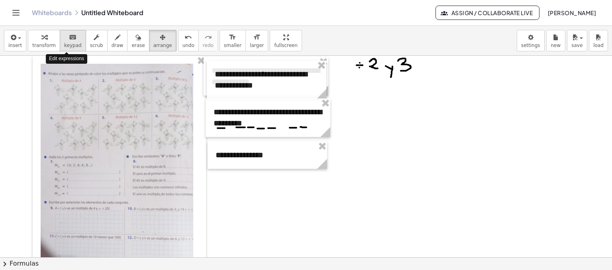
click at [69, 38] on icon "keyboard" at bounding box center [73, 38] width 8 height 10
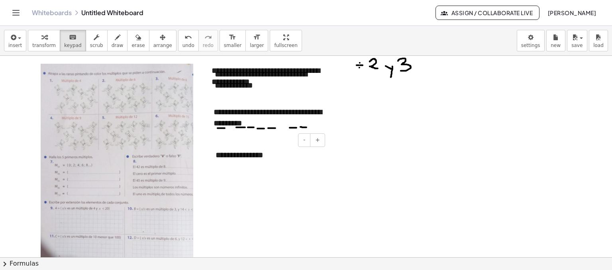
click at [260, 156] on div "**********" at bounding box center [266, 154] width 119 height 27
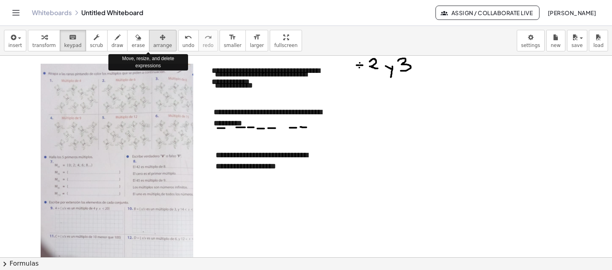
click at [153, 40] on div "button" at bounding box center [162, 37] width 19 height 10
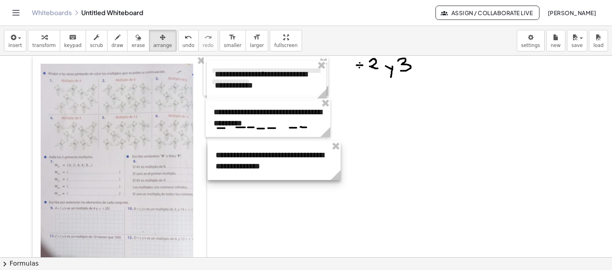
drag, startPoint x: 326, startPoint y: 188, endPoint x: 340, endPoint y: 185, distance: 13.8
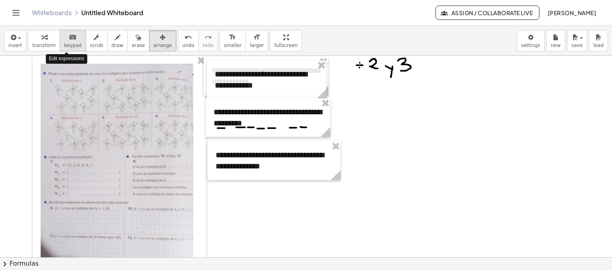
click at [67, 43] on span "keypad" at bounding box center [73, 46] width 18 height 6
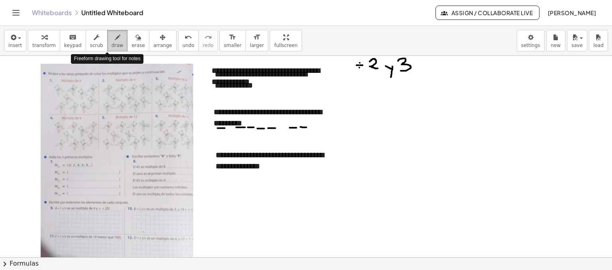
click at [115, 42] on icon "button" at bounding box center [118, 38] width 6 height 10
drag, startPoint x: 299, startPoint y: 170, endPoint x: 306, endPoint y: 169, distance: 6.8
drag, startPoint x: 319, startPoint y: 170, endPoint x: 328, endPoint y: 170, distance: 9.2
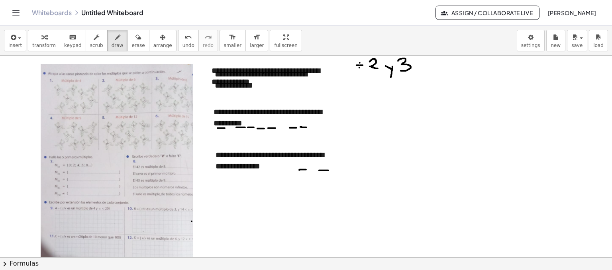
drag, startPoint x: 310, startPoint y: 170, endPoint x: 316, endPoint y: 170, distance: 6.0
drag, startPoint x: 218, startPoint y: 170, endPoint x: 225, endPoint y: 171, distance: 7.2
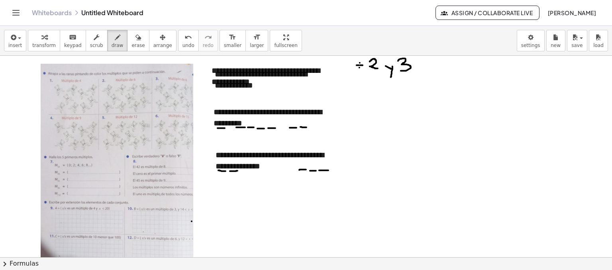
drag, startPoint x: 230, startPoint y: 171, endPoint x: 237, endPoint y: 170, distance: 7.6
drag, startPoint x: 252, startPoint y: 170, endPoint x: 261, endPoint y: 170, distance: 9.6
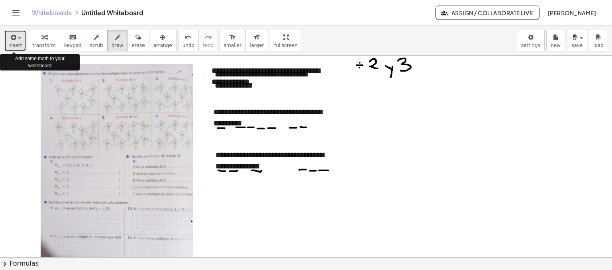
click at [18, 40] on div "button" at bounding box center [15, 37] width 14 height 10
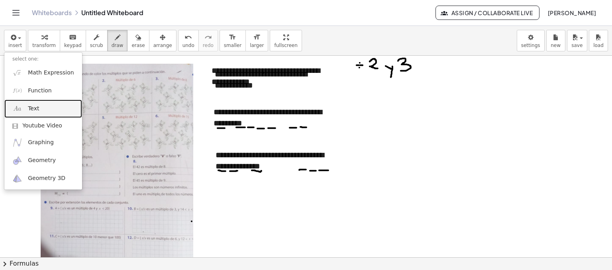
click at [35, 112] on span "Text" at bounding box center [33, 109] width 11 height 8
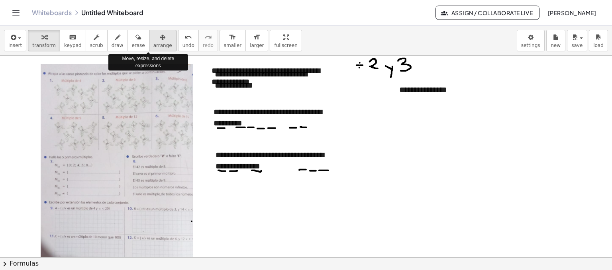
click at [160, 40] on icon "button" at bounding box center [163, 38] width 6 height 10
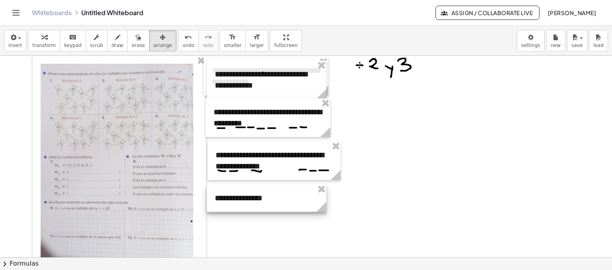
drag, startPoint x: 408, startPoint y: 83, endPoint x: 223, endPoint y: 191, distance: 213.8
click at [223, 191] on div at bounding box center [266, 197] width 119 height 27
click at [68, 44] on span "keypad" at bounding box center [73, 46] width 18 height 6
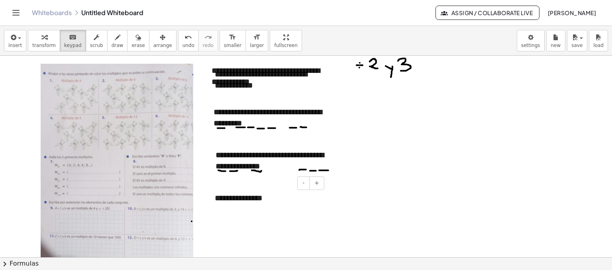
click at [260, 198] on div "**********" at bounding box center [266, 197] width 119 height 27
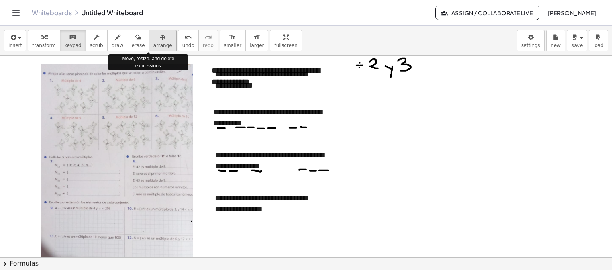
click at [160, 39] on icon "button" at bounding box center [163, 38] width 6 height 10
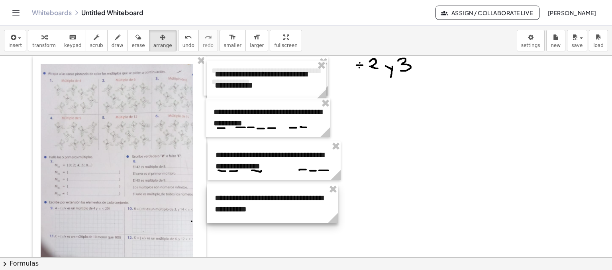
drag, startPoint x: 323, startPoint y: 232, endPoint x: 334, endPoint y: 232, distance: 11.6
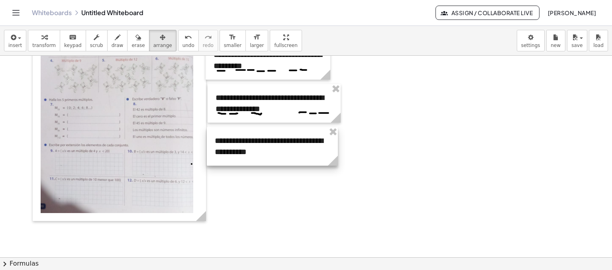
scroll to position [58, 0]
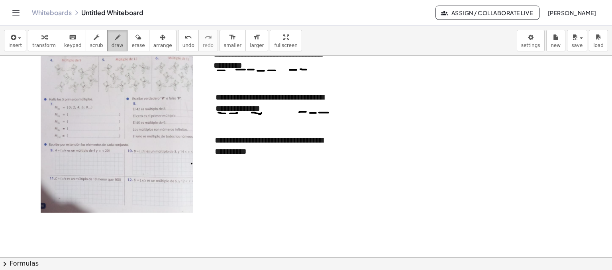
click at [115, 39] on icon "button" at bounding box center [118, 38] width 6 height 10
drag, startPoint x: 334, startPoint y: 136, endPoint x: 335, endPoint y: 146, distance: 10.0
click at [335, 146] on div at bounding box center [306, 246] width 612 height 496
drag, startPoint x: 348, startPoint y: 140, endPoint x: 354, endPoint y: 152, distance: 13.2
click at [354, 152] on div at bounding box center [306, 246] width 612 height 496
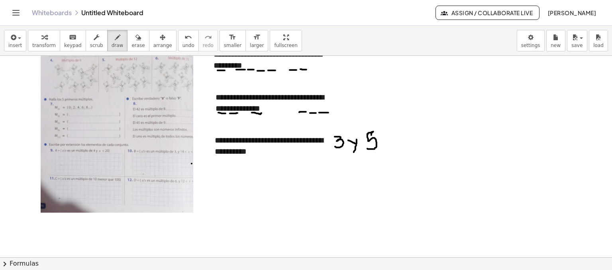
drag, startPoint x: 371, startPoint y: 135, endPoint x: 366, endPoint y: 148, distance: 14.1
click at [366, 148] on div at bounding box center [306, 246] width 612 height 496
drag, startPoint x: 270, startPoint y: 153, endPoint x: 280, endPoint y: 155, distance: 10.5
click at [280, 155] on div at bounding box center [306, 246] width 612 height 496
click at [135, 37] on icon "button" at bounding box center [138, 38] width 6 height 10
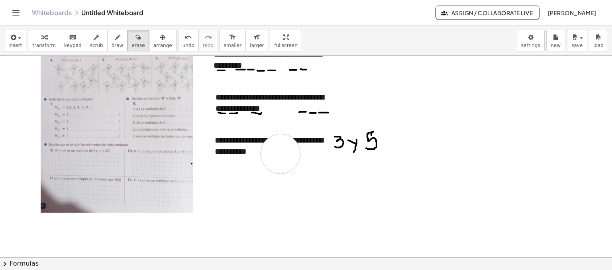
click at [280, 153] on div at bounding box center [306, 246] width 612 height 496
click at [217, 154] on div at bounding box center [306, 246] width 612 height 496
click at [115, 39] on icon "button" at bounding box center [118, 38] width 6 height 10
drag, startPoint x: 218, startPoint y: 156, endPoint x: 223, endPoint y: 156, distance: 5.6
click at [223, 156] on div at bounding box center [306, 246] width 612 height 496
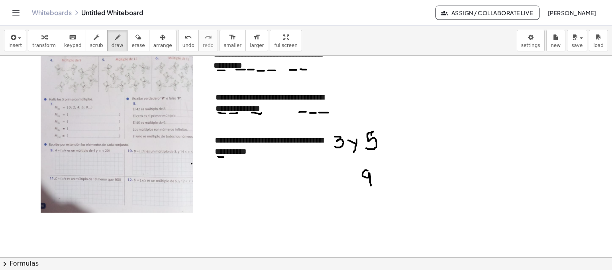
drag, startPoint x: 368, startPoint y: 170, endPoint x: 371, endPoint y: 185, distance: 15.5
click at [371, 185] on div at bounding box center [306, 246] width 612 height 496
click at [377, 172] on div at bounding box center [306, 246] width 612 height 496
drag, startPoint x: 388, startPoint y: 168, endPoint x: 413, endPoint y: 187, distance: 31.3
click at [413, 187] on div at bounding box center [306, 246] width 612 height 496
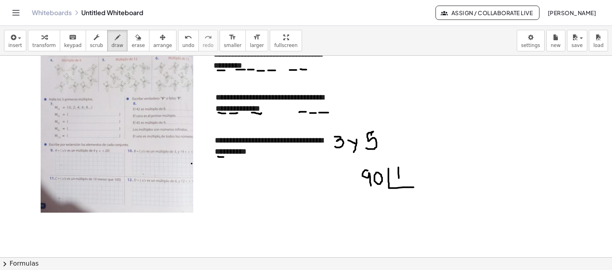
drag, startPoint x: 398, startPoint y: 167, endPoint x: 399, endPoint y: 180, distance: 12.8
click at [399, 180] on div at bounding box center [306, 246] width 612 height 496
drag, startPoint x: 407, startPoint y: 166, endPoint x: 408, endPoint y: 178, distance: 11.2
click at [408, 178] on div at bounding box center [306, 246] width 612 height 496
drag, startPoint x: 402, startPoint y: 194, endPoint x: 404, endPoint y: 202, distance: 7.9
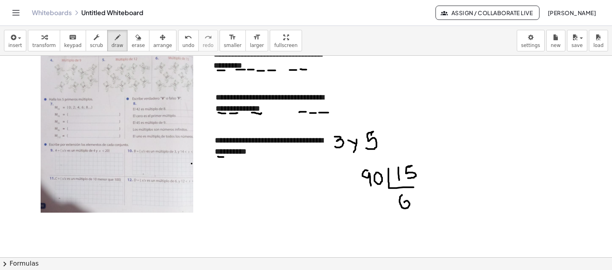
click at [404, 202] on div at bounding box center [306, 246] width 612 height 496
click at [379, 193] on div at bounding box center [306, 246] width 612 height 496
drag, startPoint x: 370, startPoint y: 190, endPoint x: 372, endPoint y: 205, distance: 15.3
click at [372, 205] on div at bounding box center [306, 246] width 612 height 496
drag, startPoint x: 368, startPoint y: 211, endPoint x: 399, endPoint y: 210, distance: 30.7
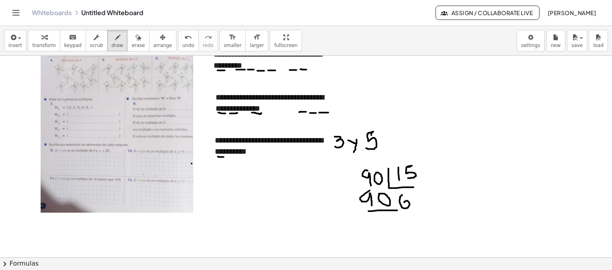
click at [399, 210] on div at bounding box center [306, 246] width 612 height 496
drag, startPoint x: 262, startPoint y: 155, endPoint x: 269, endPoint y: 156, distance: 6.8
click at [269, 156] on div at bounding box center [306, 246] width 612 height 496
drag, startPoint x: 284, startPoint y: 155, endPoint x: 289, endPoint y: 155, distance: 4.8
click at [289, 155] on div at bounding box center [306, 246] width 612 height 496
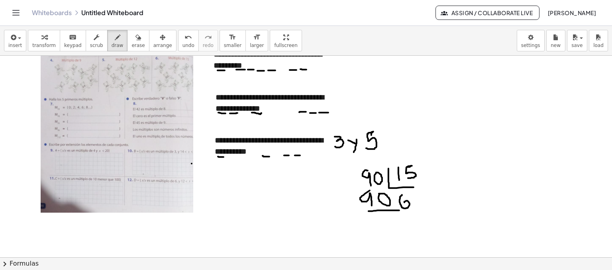
drag, startPoint x: 295, startPoint y: 155, endPoint x: 300, endPoint y: 155, distance: 5.2
click at [300, 155] on div at bounding box center [306, 246] width 612 height 496
drag, startPoint x: 306, startPoint y: 155, endPoint x: 315, endPoint y: 156, distance: 9.6
click at [315, 156] on div at bounding box center [306, 246] width 612 height 496
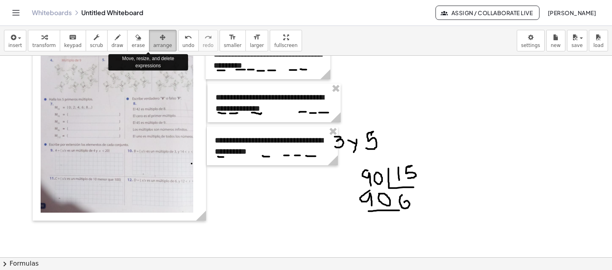
click at [160, 40] on icon "button" at bounding box center [163, 38] width 6 height 10
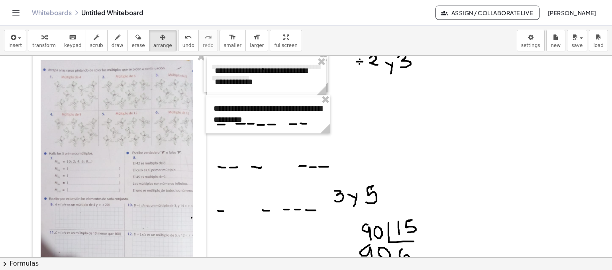
scroll to position [0, 0]
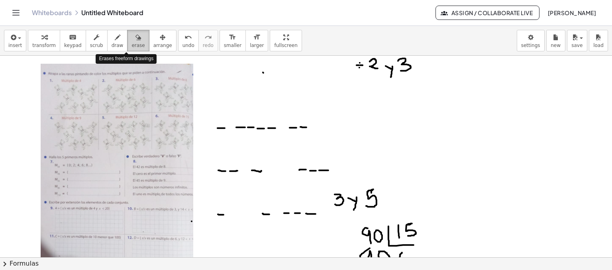
click at [135, 39] on icon "button" at bounding box center [138, 38] width 6 height 10
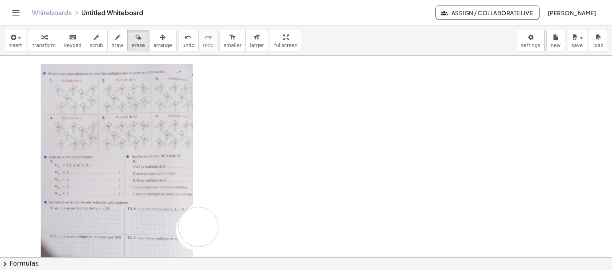
drag, startPoint x: 229, startPoint y: 61, endPoint x: 255, endPoint y: 87, distance: 36.0
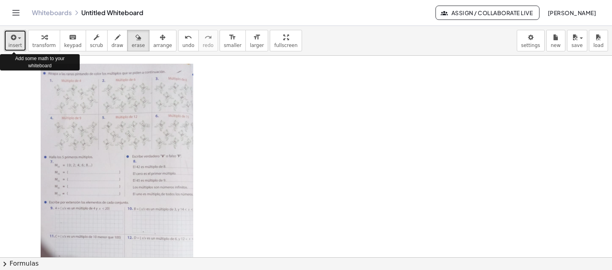
click at [19, 41] on div "button" at bounding box center [15, 37] width 14 height 10
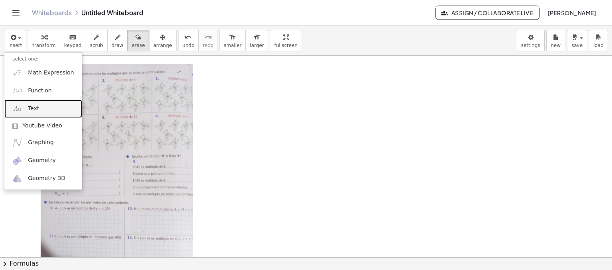
click at [36, 109] on span "Text" at bounding box center [33, 109] width 11 height 8
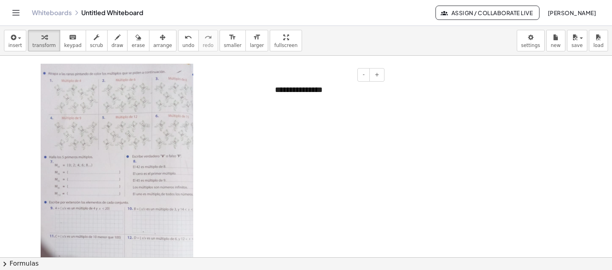
click at [322, 89] on div "**********" at bounding box center [326, 89] width 119 height 27
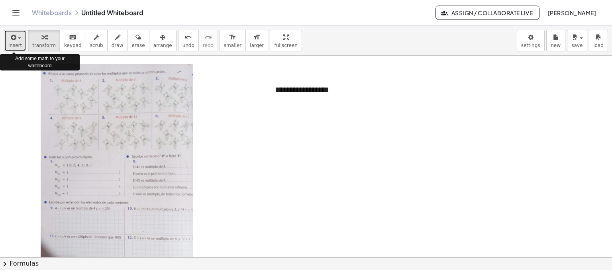
click at [19, 41] on div "button" at bounding box center [15, 37] width 14 height 10
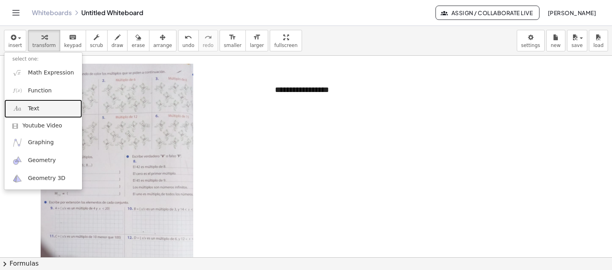
click at [39, 109] on link "Text" at bounding box center [43, 109] width 78 height 18
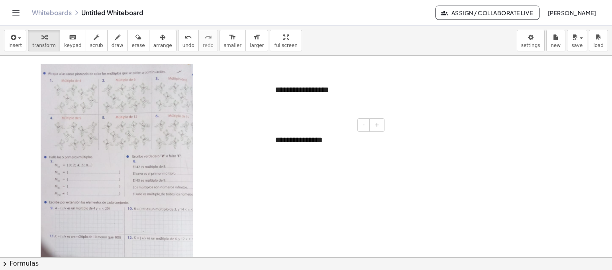
click at [323, 141] on div "**********" at bounding box center [326, 139] width 119 height 27
click at [160, 40] on icon "button" at bounding box center [163, 38] width 6 height 10
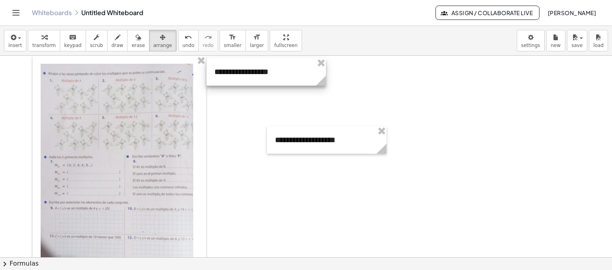
drag, startPoint x: 346, startPoint y: 87, endPoint x: 285, endPoint y: 69, distance: 63.1
click at [285, 69] on div at bounding box center [265, 71] width 119 height 27
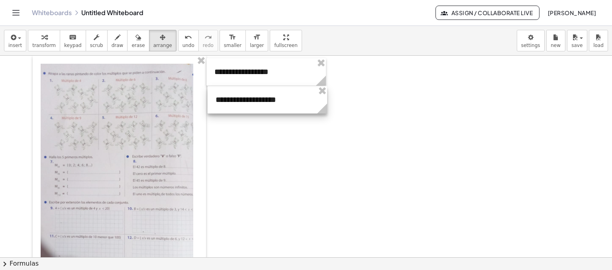
drag, startPoint x: 351, startPoint y: 135, endPoint x: 291, endPoint y: 95, distance: 71.7
click at [291, 95] on div at bounding box center [266, 99] width 119 height 27
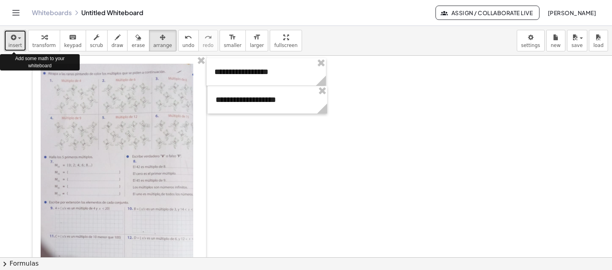
click at [19, 41] on div "button" at bounding box center [15, 37] width 14 height 10
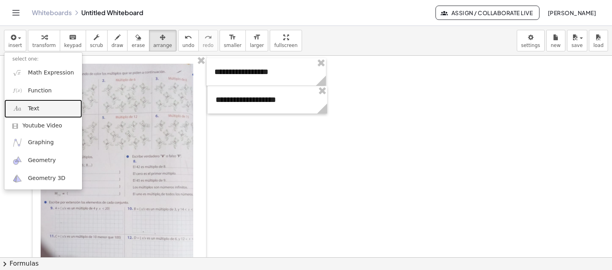
click at [34, 109] on span "Text" at bounding box center [33, 109] width 11 height 8
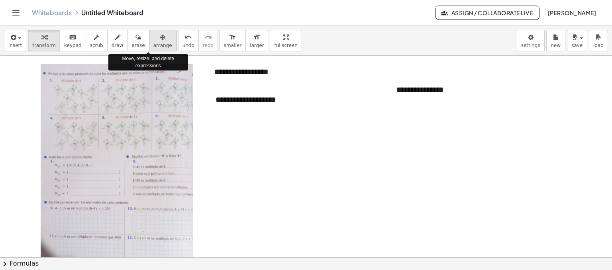
click at [160, 37] on icon "button" at bounding box center [163, 38] width 6 height 10
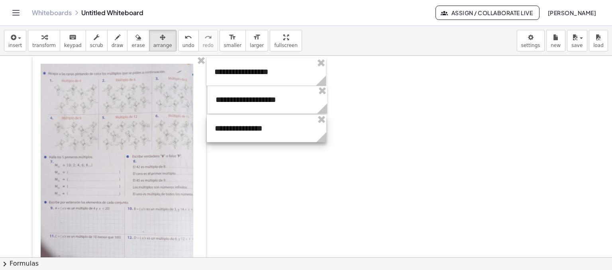
drag, startPoint x: 422, startPoint y: 82, endPoint x: 241, endPoint y: 120, distance: 185.2
click at [241, 120] on div at bounding box center [266, 128] width 119 height 27
click at [69, 38] on icon "keyboard" at bounding box center [73, 38] width 8 height 10
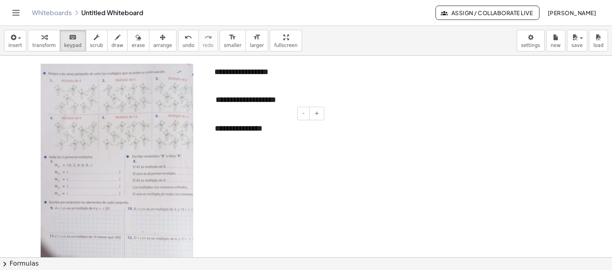
click at [261, 129] on div "**********" at bounding box center [266, 128] width 119 height 27
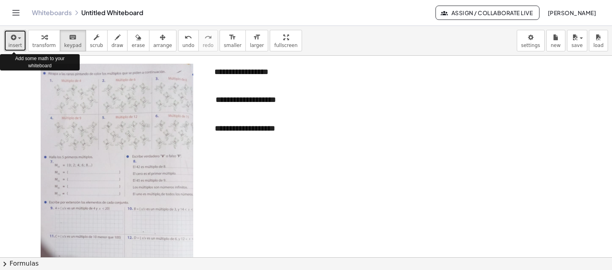
click at [20, 40] on div "button" at bounding box center [15, 37] width 14 height 10
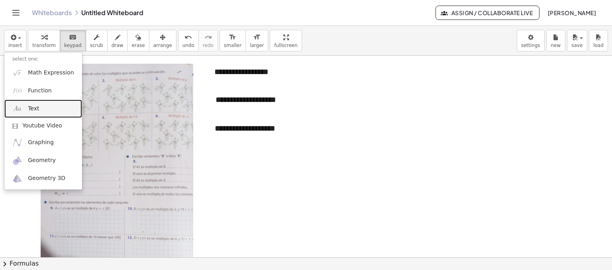
click at [47, 108] on link "Text" at bounding box center [43, 109] width 78 height 18
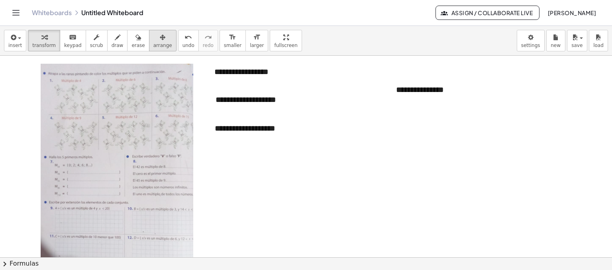
click at [160, 40] on icon "button" at bounding box center [163, 38] width 6 height 10
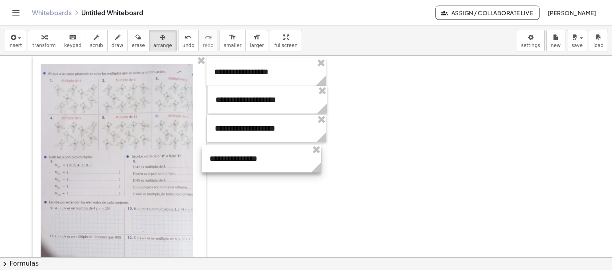
drag, startPoint x: 411, startPoint y: 88, endPoint x: 225, endPoint y: 156, distance: 198.7
click at [225, 156] on div at bounding box center [260, 158] width 119 height 27
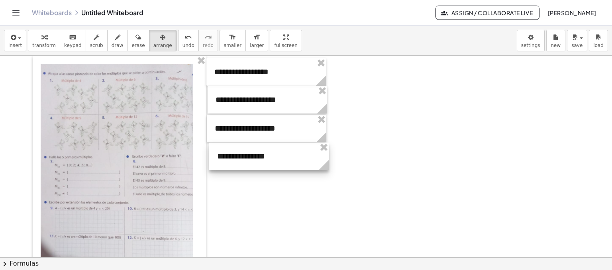
drag, startPoint x: 233, startPoint y: 159, endPoint x: 240, endPoint y: 157, distance: 7.6
click at [240, 157] on div at bounding box center [268, 156] width 119 height 27
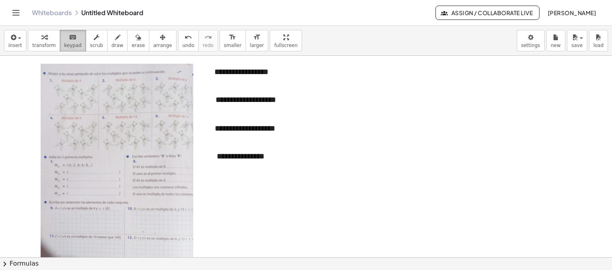
click at [69, 40] on icon "keyboard" at bounding box center [73, 38] width 8 height 10
click at [263, 155] on div "**********" at bounding box center [268, 156] width 119 height 27
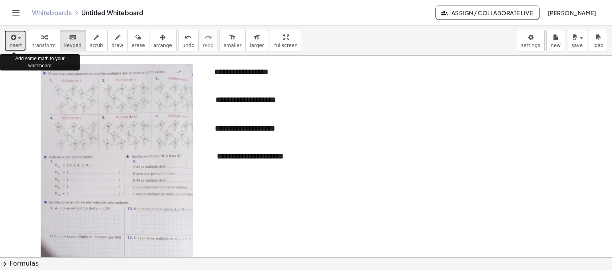
click at [17, 40] on div "button" at bounding box center [15, 37] width 14 height 10
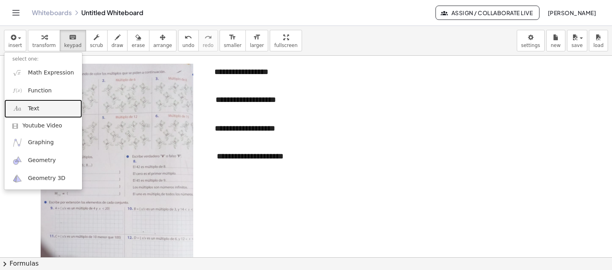
click at [41, 112] on link "Text" at bounding box center [43, 109] width 78 height 18
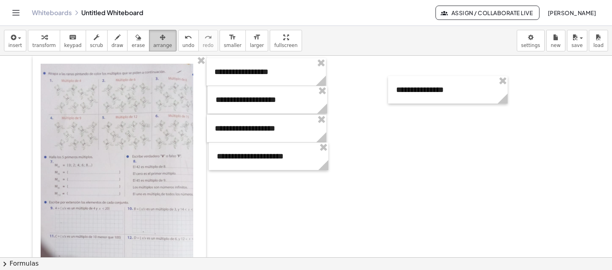
click at [160, 39] on icon "button" at bounding box center [163, 38] width 6 height 10
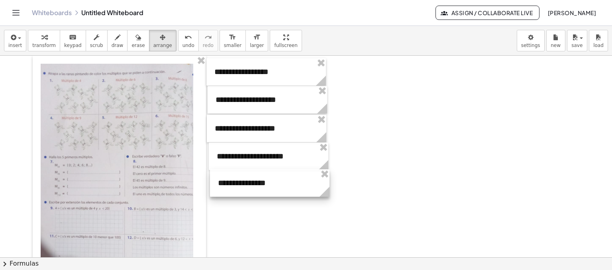
drag, startPoint x: 413, startPoint y: 87, endPoint x: 235, endPoint y: 180, distance: 200.9
click at [235, 180] on div at bounding box center [269, 182] width 119 height 27
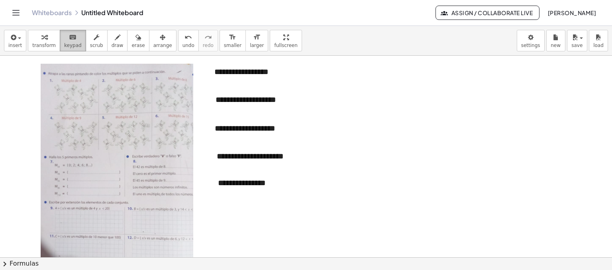
click at [69, 39] on icon "keyboard" at bounding box center [73, 38] width 8 height 10
click at [263, 183] on div "**********" at bounding box center [269, 182] width 119 height 27
click at [160, 39] on icon "button" at bounding box center [163, 38] width 6 height 10
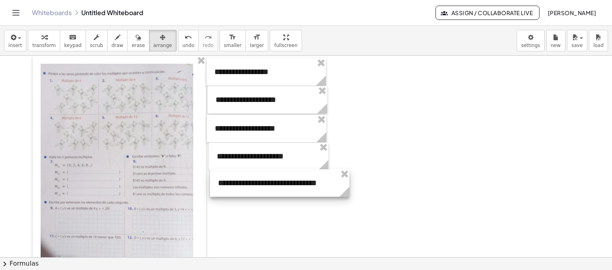
drag, startPoint x: 327, startPoint y: 203, endPoint x: 347, endPoint y: 196, distance: 21.2
click at [347, 196] on icon at bounding box center [344, 192] width 10 height 10
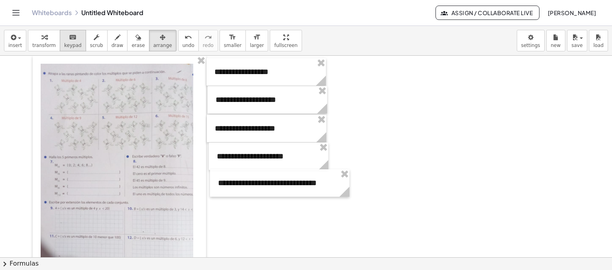
click at [69, 37] on icon "keyboard" at bounding box center [73, 38] width 8 height 10
click at [332, 183] on div "**********" at bounding box center [279, 182] width 139 height 27
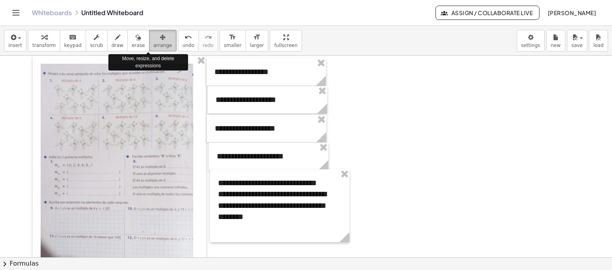
click at [153, 38] on div "button" at bounding box center [162, 37] width 19 height 10
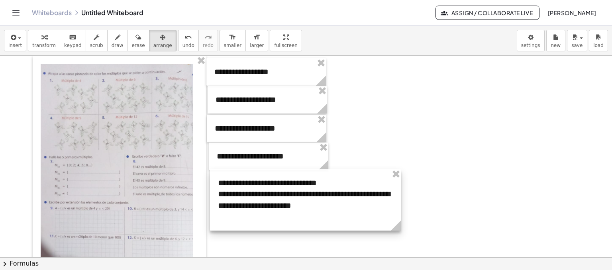
drag, startPoint x: 347, startPoint y: 239, endPoint x: 399, endPoint y: 238, distance: 51.4
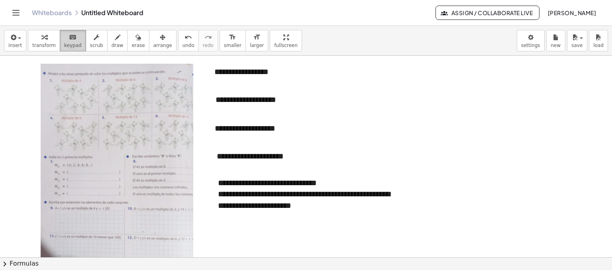
click at [69, 36] on icon "keyboard" at bounding box center [73, 38] width 8 height 10
click at [305, 217] on div "**********" at bounding box center [305, 205] width 175 height 34
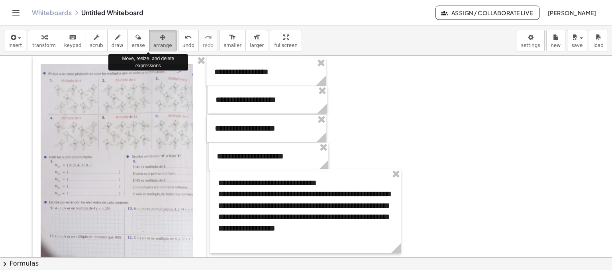
click at [160, 37] on icon "button" at bounding box center [163, 38] width 6 height 10
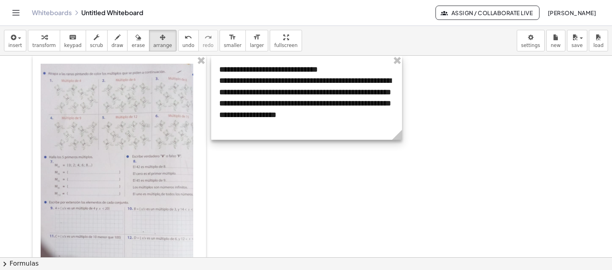
drag, startPoint x: 341, startPoint y: 182, endPoint x: 342, endPoint y: 66, distance: 116.3
click at [342, 66] on div at bounding box center [306, 98] width 191 height 84
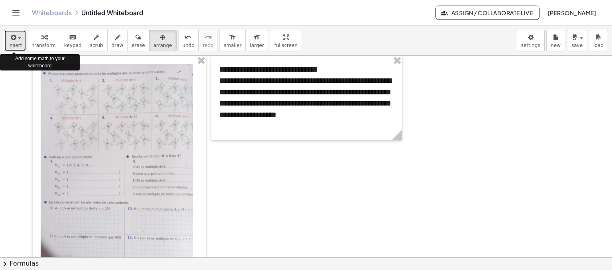
click at [20, 40] on div "button" at bounding box center [15, 37] width 14 height 10
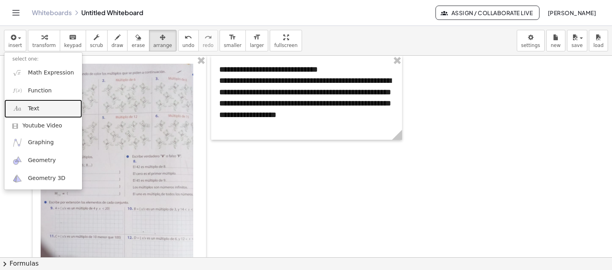
click at [35, 109] on span "Text" at bounding box center [33, 109] width 11 height 8
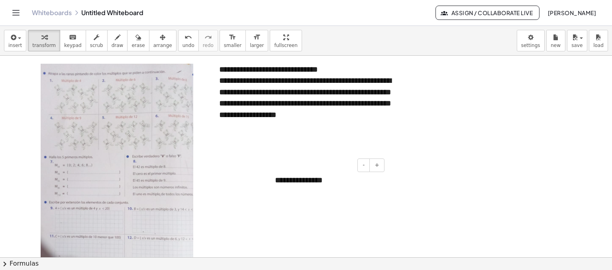
click at [322, 182] on div "**********" at bounding box center [326, 179] width 119 height 27
click at [65, 43] on span "keypad" at bounding box center [73, 46] width 18 height 6
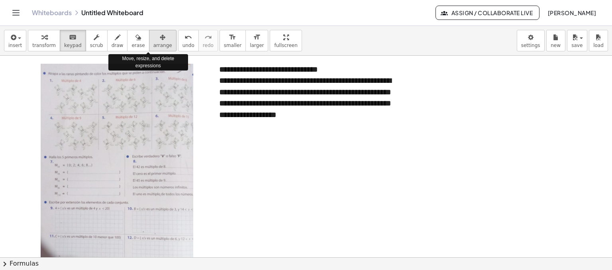
click at [160, 38] on icon "button" at bounding box center [163, 38] width 6 height 10
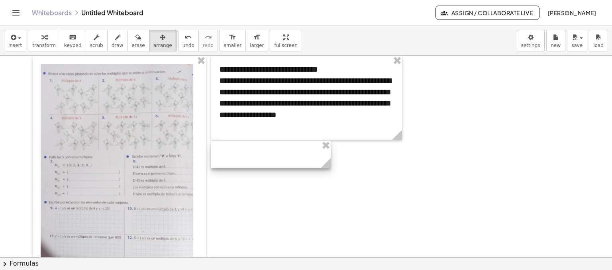
drag, startPoint x: 302, startPoint y: 174, endPoint x: 246, endPoint y: 149, distance: 61.5
click at [246, 149] on div at bounding box center [270, 154] width 119 height 27
click at [69, 39] on icon "keyboard" at bounding box center [73, 38] width 8 height 10
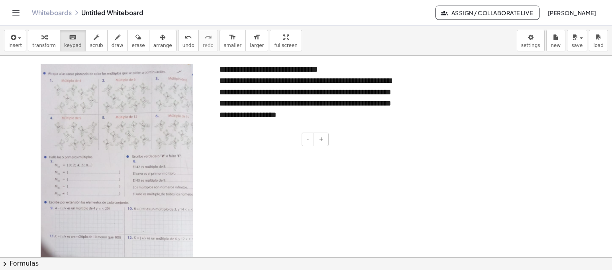
click at [234, 147] on div at bounding box center [270, 154] width 119 height 27
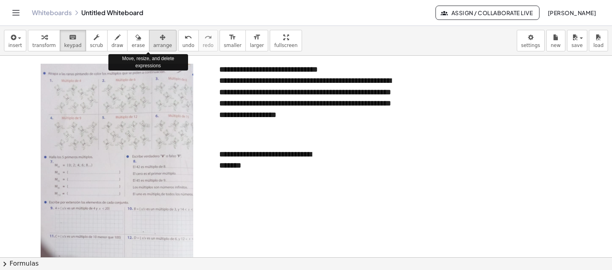
click at [160, 36] on icon "button" at bounding box center [163, 38] width 6 height 10
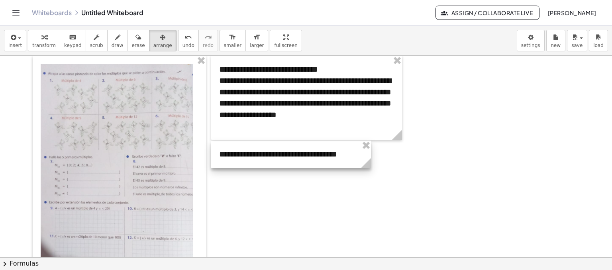
drag, startPoint x: 328, startPoint y: 175, endPoint x: 369, endPoint y: 164, distance: 41.8
click at [369, 164] on icon at bounding box center [366, 163] width 10 height 10
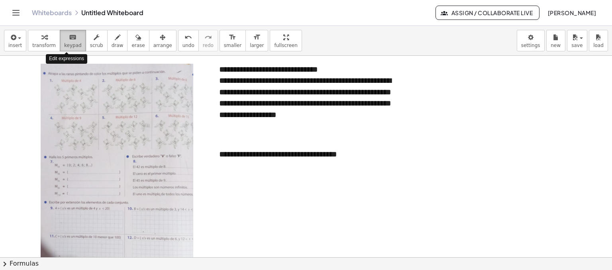
click at [69, 37] on icon "keyboard" at bounding box center [73, 38] width 8 height 10
click at [355, 155] on div "**********" at bounding box center [291, 154] width 160 height 27
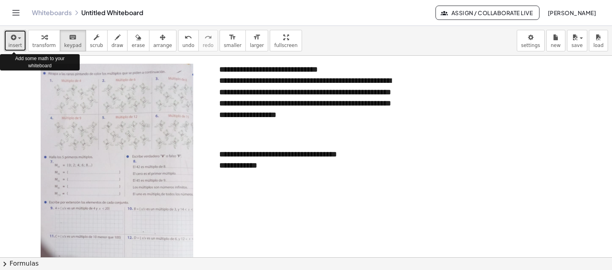
click at [18, 41] on button "insert" at bounding box center [15, 41] width 22 height 22
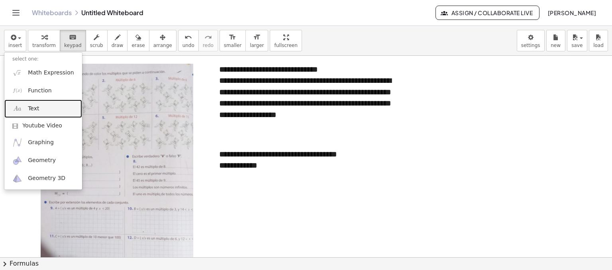
click at [38, 108] on link "Text" at bounding box center [43, 109] width 78 height 18
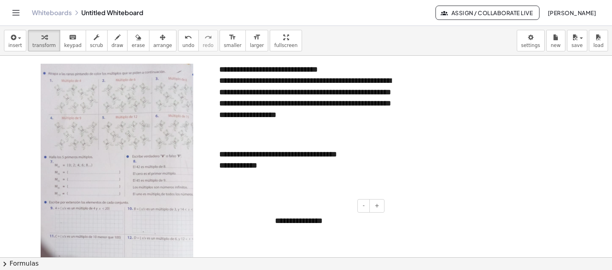
click at [323, 221] on div "**********" at bounding box center [326, 220] width 119 height 27
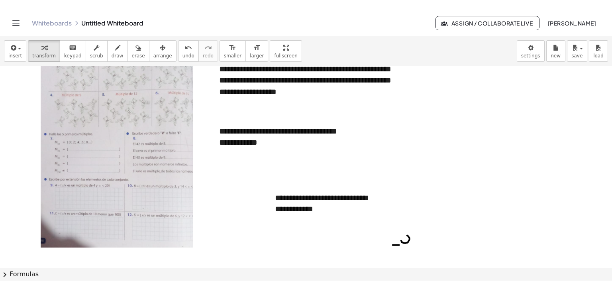
scroll to position [39, 0]
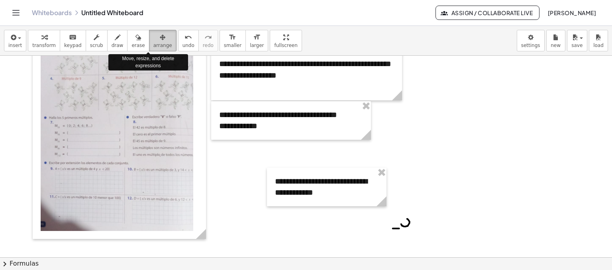
click at [160, 39] on icon "button" at bounding box center [163, 38] width 6 height 10
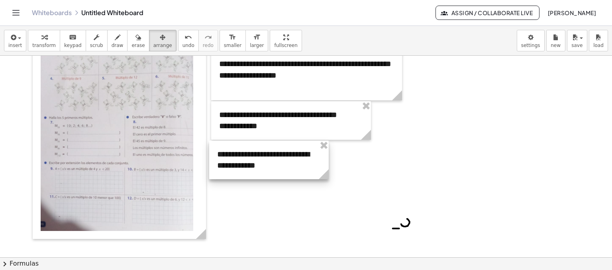
drag, startPoint x: 311, startPoint y: 184, endPoint x: 253, endPoint y: 156, distance: 63.8
click at [253, 156] on div at bounding box center [268, 160] width 119 height 39
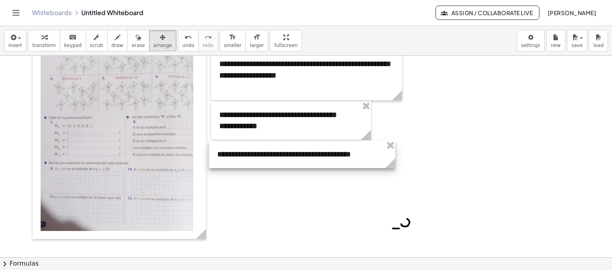
drag, startPoint x: 327, startPoint y: 176, endPoint x: 393, endPoint y: 158, distance: 68.7
click at [393, 158] on g at bounding box center [392, 165] width 14 height 14
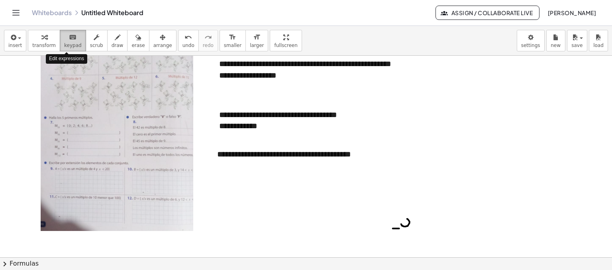
click at [69, 40] on icon "keyboard" at bounding box center [73, 38] width 8 height 10
click at [375, 155] on div "**********" at bounding box center [302, 154] width 186 height 27
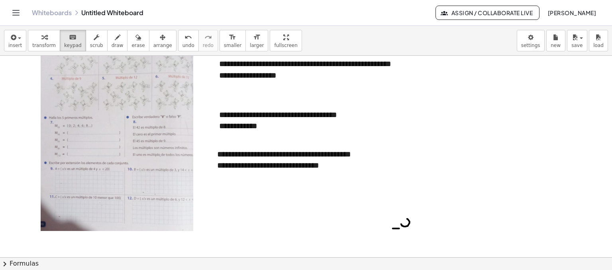
click at [225, 198] on div at bounding box center [306, 264] width 612 height 496
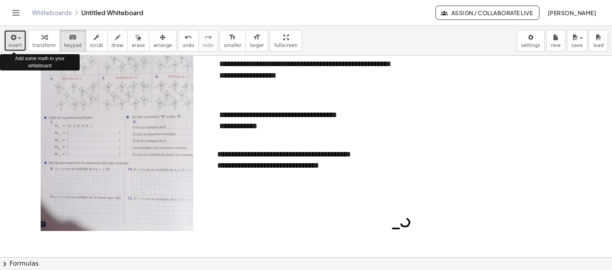
click at [19, 39] on span "button" at bounding box center [19, 38] width 3 height 2
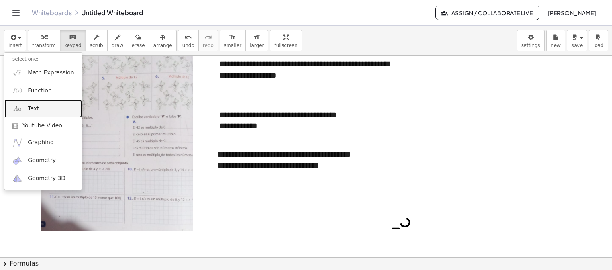
click at [31, 110] on span "Text" at bounding box center [33, 109] width 11 height 8
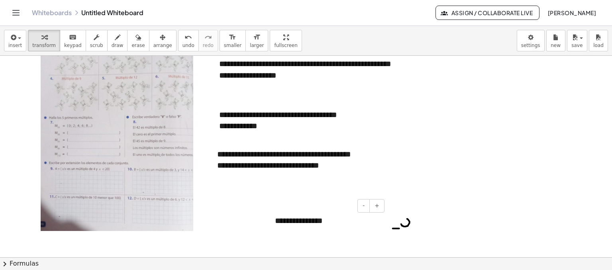
click at [323, 221] on div "**********" at bounding box center [326, 220] width 119 height 27
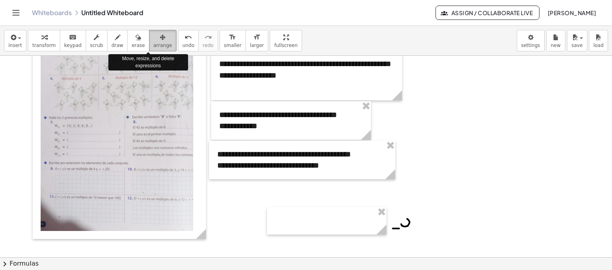
click at [153, 43] on span "arrange" at bounding box center [162, 46] width 19 height 6
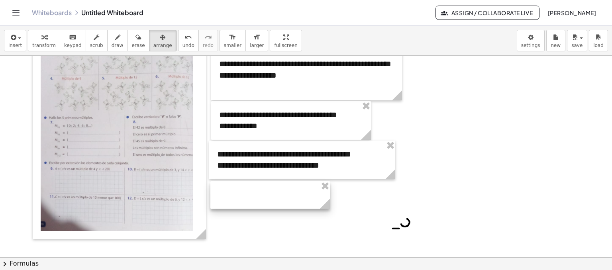
drag, startPoint x: 322, startPoint y: 221, endPoint x: 265, endPoint y: 195, distance: 62.5
click at [265, 195] on div at bounding box center [269, 194] width 119 height 27
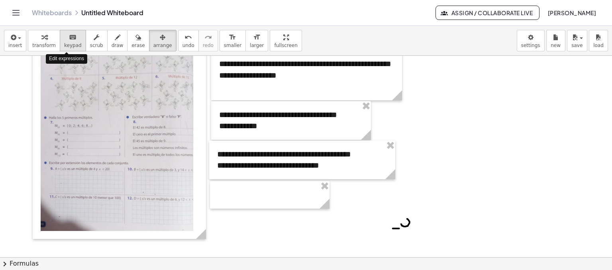
click at [69, 39] on icon "keyboard" at bounding box center [73, 38] width 8 height 10
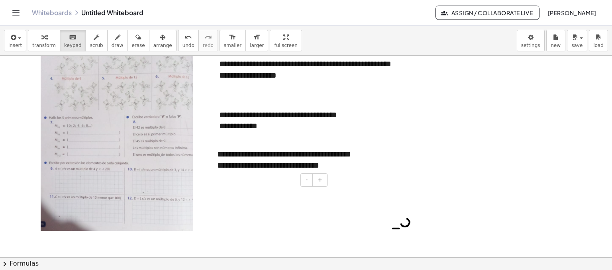
click at [230, 193] on div at bounding box center [269, 194] width 119 height 27
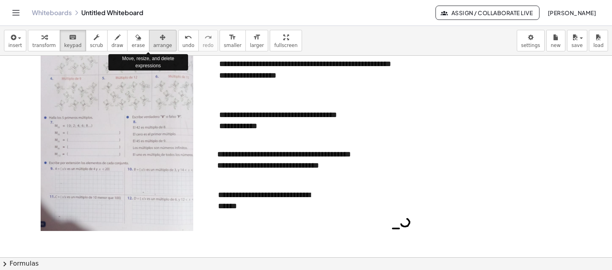
click at [153, 43] on span "arrange" at bounding box center [162, 46] width 19 height 6
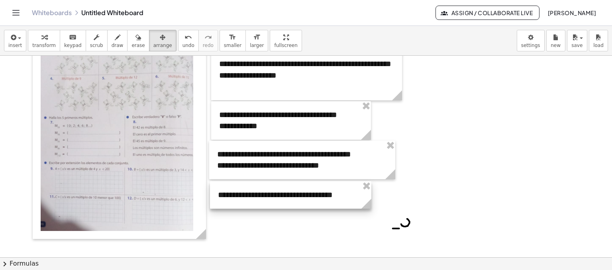
drag, startPoint x: 327, startPoint y: 215, endPoint x: 369, endPoint y: 206, distance: 42.8
click at [369, 206] on icon at bounding box center [366, 204] width 10 height 10
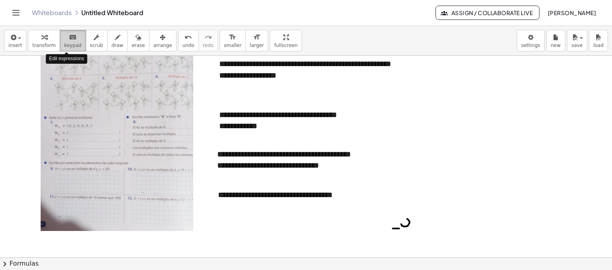
click at [70, 37] on div "keyboard" at bounding box center [73, 37] width 18 height 10
click at [262, 196] on div "**********" at bounding box center [290, 194] width 161 height 27
click at [354, 195] on div "**********" at bounding box center [290, 194] width 161 height 27
